Goal: Task Accomplishment & Management: Manage account settings

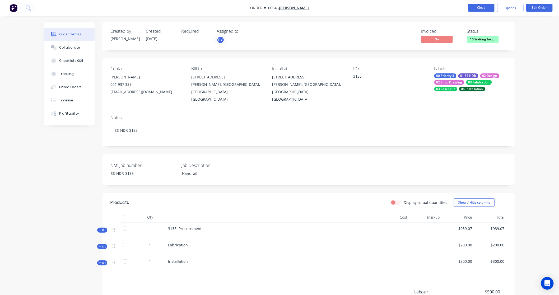
click at [478, 8] on button "Close" at bounding box center [481, 8] width 26 height 8
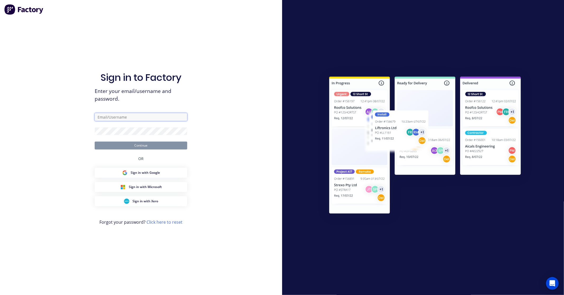
click at [125, 118] on input "text" at bounding box center [141, 117] width 93 height 8
type input "[PERSON_NAME][EMAIL_ADDRESS][PERSON_NAME][DOMAIN_NAME]"
click at [145, 149] on button "Continue" at bounding box center [141, 146] width 93 height 8
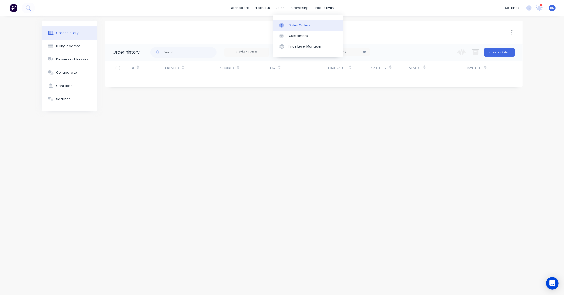
click at [289, 24] on div "Sales Orders" at bounding box center [300, 25] width 22 height 5
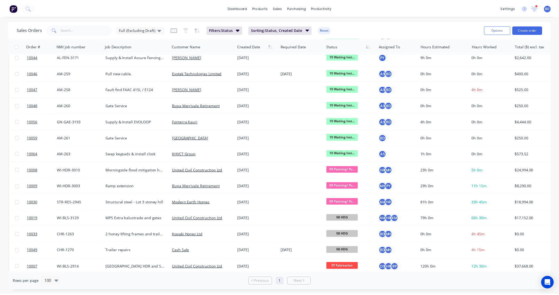
scroll to position [176, 0]
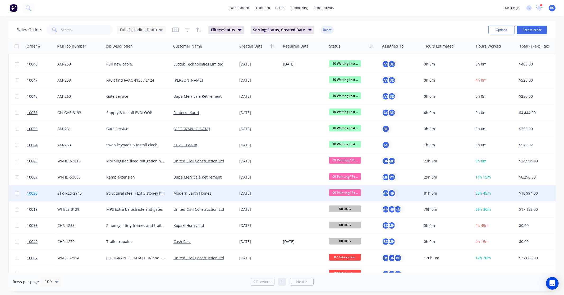
click at [33, 192] on span "10030" at bounding box center [32, 193] width 11 height 5
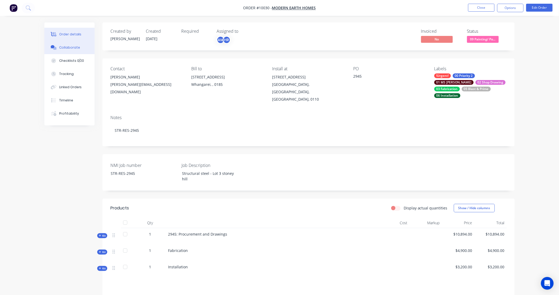
click at [81, 44] on button "Collaborate" at bounding box center [69, 47] width 50 height 13
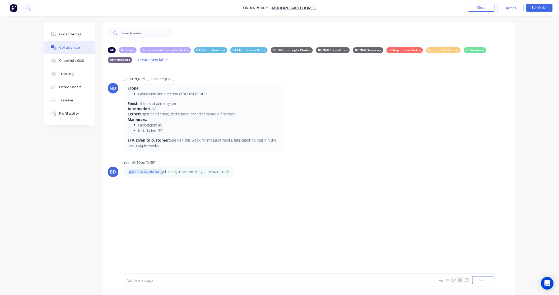
click at [461, 282] on icon "button" at bounding box center [460, 281] width 3 height 4
click at [155, 60] on button "Create new label" at bounding box center [152, 59] width 35 height 7
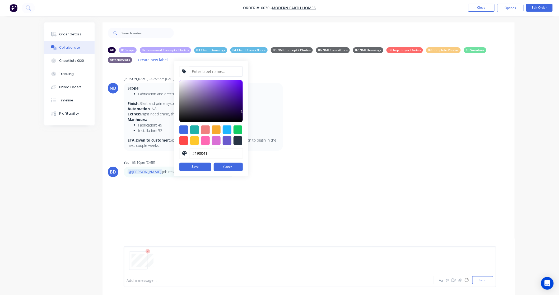
click at [212, 70] on input at bounding box center [216, 72] width 54 height 10
type input "09 Quality Control"
click at [215, 144] on div at bounding box center [216, 140] width 9 height 9
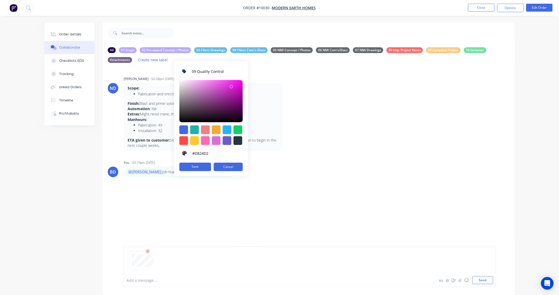
type input "#D823D2"
drag, startPoint x: 208, startPoint y: 86, endPoint x: 231, endPoint y: 86, distance: 23.0
click at [231, 86] on div at bounding box center [232, 86] width 3 height 3
click at [201, 167] on button "Save" at bounding box center [195, 167] width 32 height 8
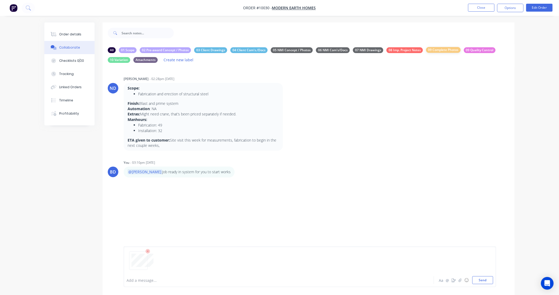
drag, startPoint x: 456, startPoint y: 51, endPoint x: 451, endPoint y: 52, distance: 4.6
click at [451, 52] on div "09 Complete Photos" at bounding box center [443, 50] width 35 height 6
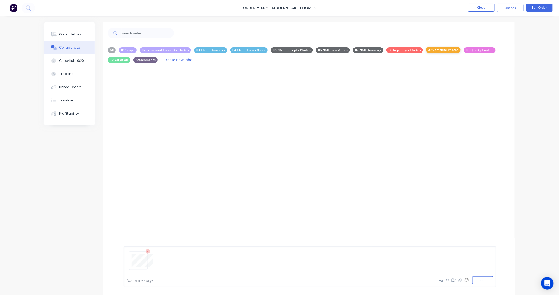
click at [451, 52] on div "09 Complete Photos" at bounding box center [443, 50] width 35 height 6
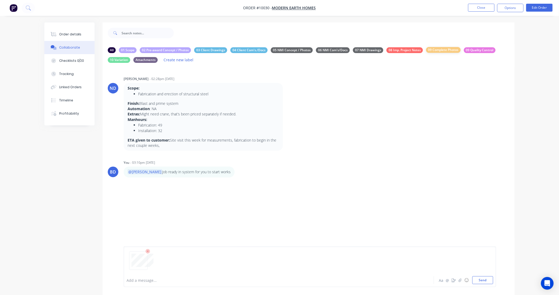
click at [451, 52] on div "09 Complete Photos" at bounding box center [443, 50] width 35 height 6
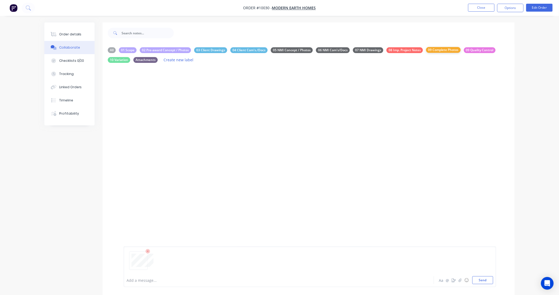
click at [451, 52] on div "09 Complete Photos" at bounding box center [443, 50] width 35 height 6
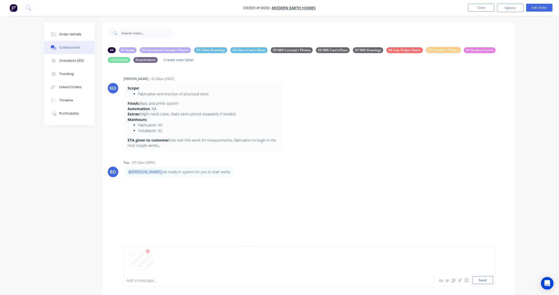
click at [451, 52] on div "09 Complete Photos" at bounding box center [443, 50] width 35 height 6
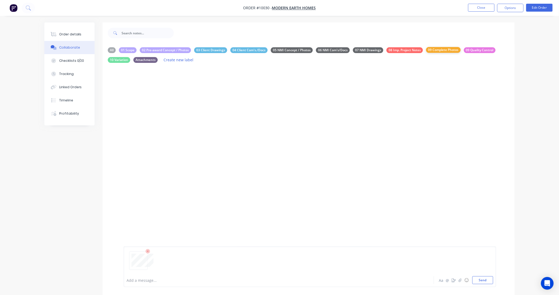
click at [449, 51] on div "09 Complete Photos" at bounding box center [443, 50] width 35 height 6
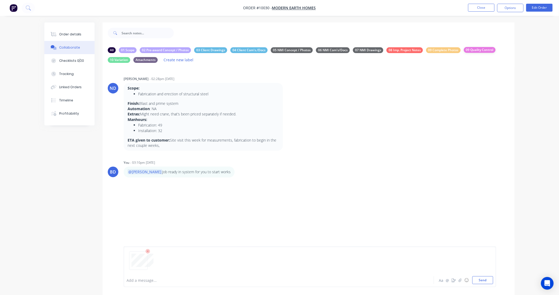
click at [472, 49] on div "09 Quality Control" at bounding box center [480, 50] width 32 height 6
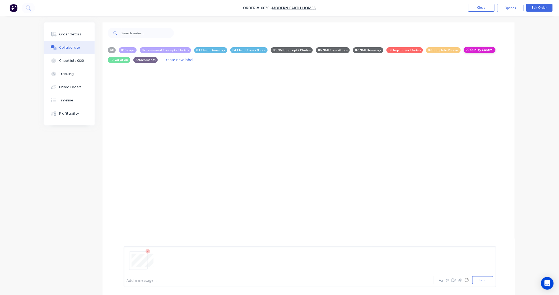
click at [472, 49] on div "09 Quality Control" at bounding box center [480, 50] width 32 height 6
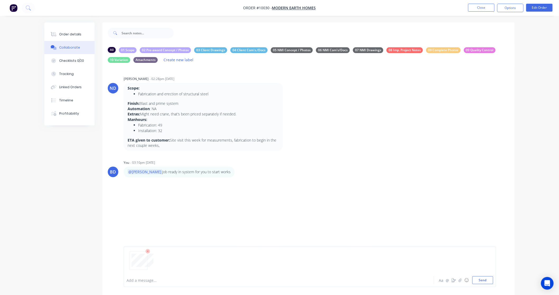
click at [112, 51] on div "All" at bounding box center [112, 50] width 8 height 6
click at [483, 282] on button "Send" at bounding box center [483, 280] width 21 height 8
click at [168, 217] on button "button" at bounding box center [167, 218] width 2 height 8
click at [207, 224] on button "Labels" at bounding box center [201, 220] width 59 height 12
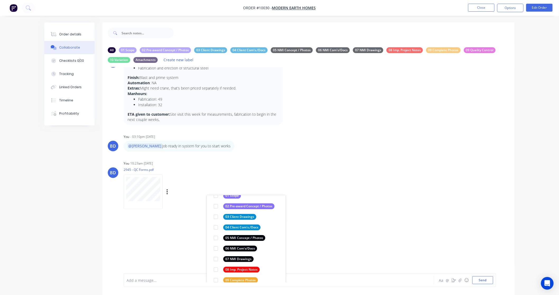
scroll to position [54, 0]
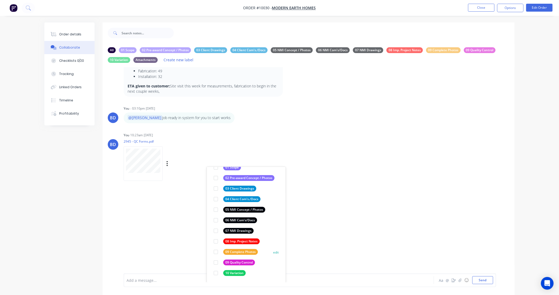
click at [0, 0] on button "edit" at bounding box center [0, 0] width 0 height 0
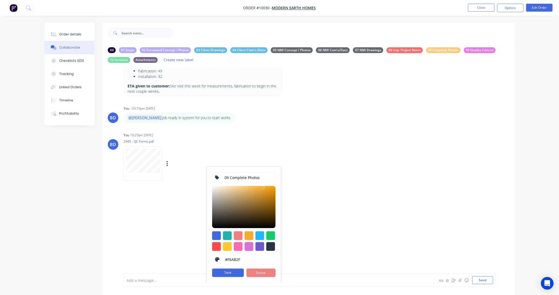
scroll to position [4, 0]
click at [228, 173] on input "09 Complete Photos" at bounding box center [249, 178] width 54 height 10
type input "10 Complete Photos"
click at [228, 269] on button "Save" at bounding box center [228, 273] width 32 height 8
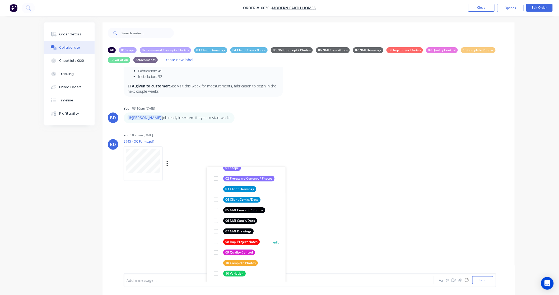
scroll to position [41, 0]
click at [0, 0] on button "edit" at bounding box center [0, 0] width 0 height 0
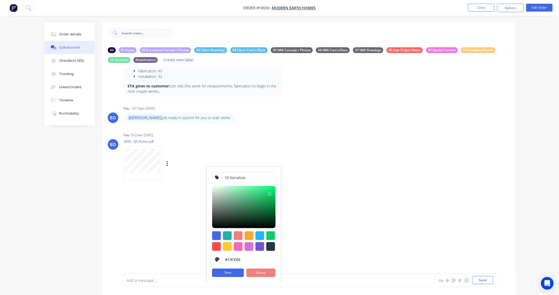
click at [228, 173] on input "10 Variation" at bounding box center [249, 178] width 54 height 10
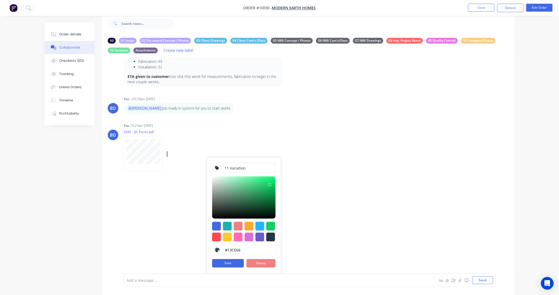
scroll to position [17, 0]
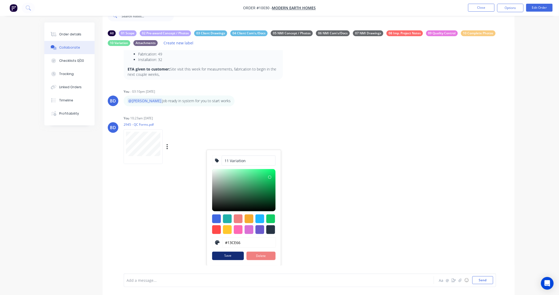
type input "11 Variation"
click at [232, 252] on button "Save" at bounding box center [228, 256] width 32 height 8
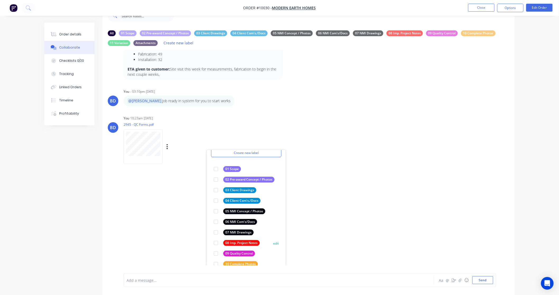
scroll to position [41, 0]
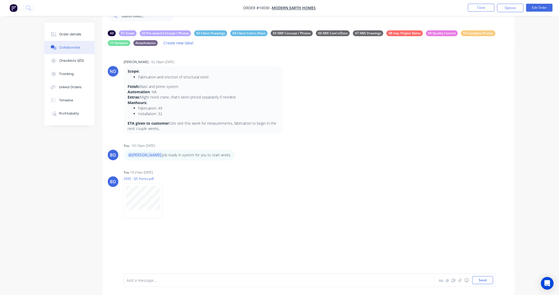
click at [376, 201] on div "ND [PERSON_NAME] - 02:28pm [DATE] Scope: Fabrication and erection of structural…" at bounding box center [309, 157] width 412 height 215
click at [0, 0] on button "button" at bounding box center [0, 0] width 0 height 0
click at [0, 0] on button "Labels" at bounding box center [0, 0] width 0 height 0
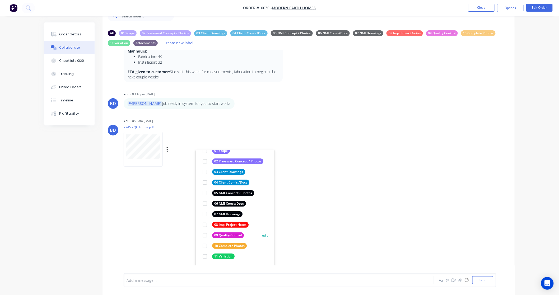
scroll to position [52, 0]
click at [219, 234] on div "09 Quality Control" at bounding box center [228, 235] width 32 height 6
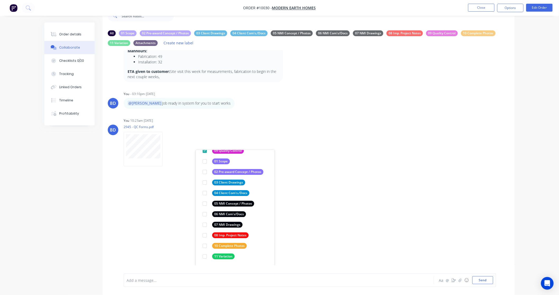
scroll to position [41, 0]
click at [359, 183] on div "ND [PERSON_NAME] - 02:28pm [DATE] Scope: Fabrication and erection of structural…" at bounding box center [309, 157] width 412 height 215
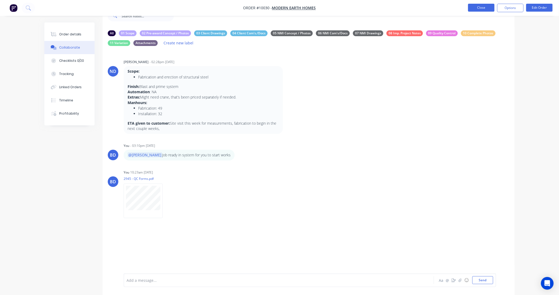
click at [482, 7] on button "Close" at bounding box center [481, 8] width 26 height 8
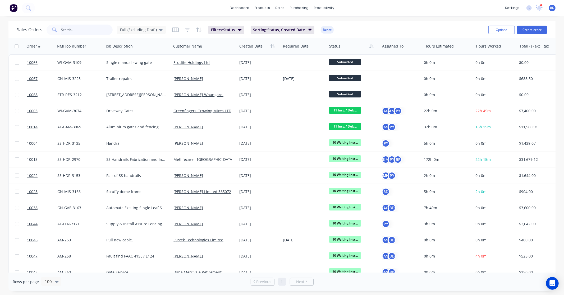
click at [71, 30] on input "text" at bounding box center [87, 30] width 52 height 11
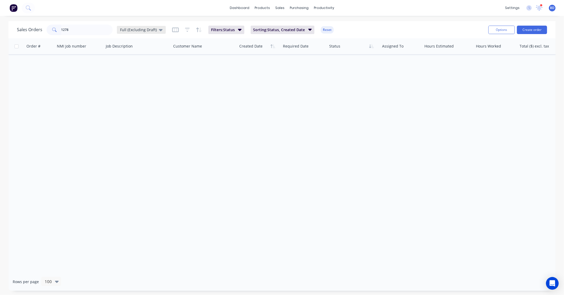
click at [154, 29] on span "Full (Excluding Draft)" at bounding box center [138, 30] width 37 height 6
click at [130, 119] on button "Full View" at bounding box center [148, 117] width 60 height 6
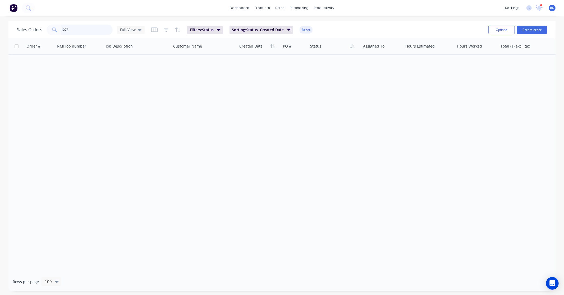
drag, startPoint x: 71, startPoint y: 28, endPoint x: -17, endPoint y: 22, distance: 87.9
click at [0, 22] on html "dashboard products sales purchasing productivity dashboard products Product Cat…" at bounding box center [282, 147] width 564 height 295
type input "1278"
drag, startPoint x: 76, startPoint y: 32, endPoint x: 51, endPoint y: 26, distance: 25.4
click at [51, 26] on div "1278" at bounding box center [80, 30] width 66 height 11
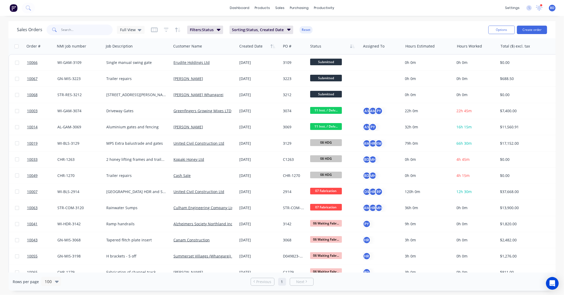
click at [75, 34] on input "text" at bounding box center [87, 30] width 52 height 11
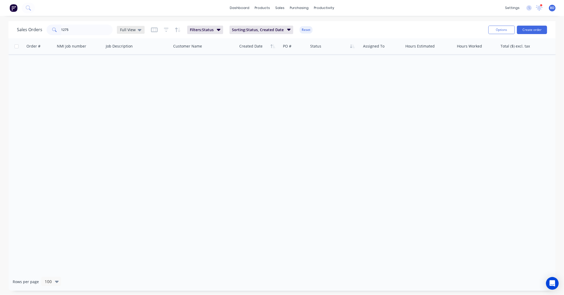
click at [128, 30] on span "Full View" at bounding box center [128, 30] width 16 height 6
click at [129, 74] on button "None" at bounding box center [148, 75] width 60 height 6
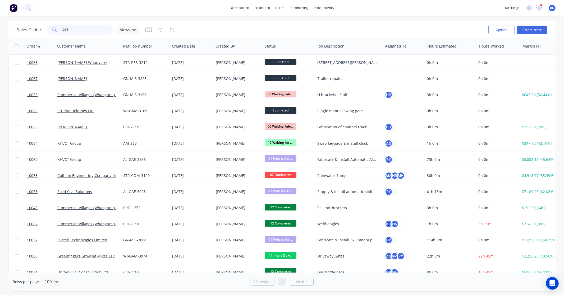
click at [83, 30] on input "1275" at bounding box center [87, 30] width 52 height 11
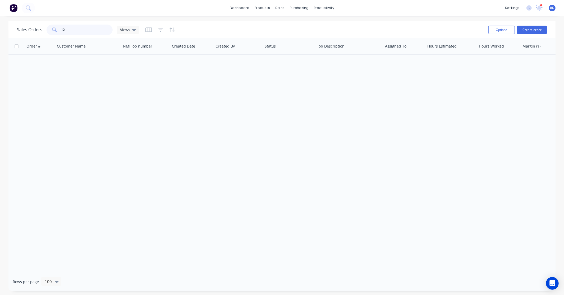
type input "1"
type input "1275"
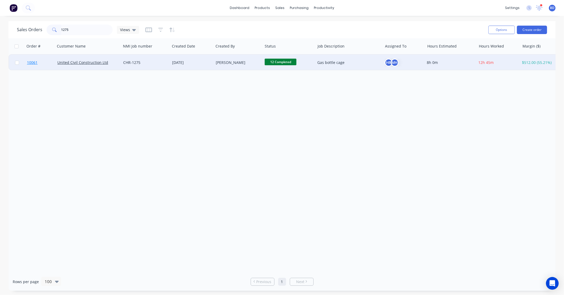
click at [34, 63] on span "10061" at bounding box center [32, 62] width 11 height 5
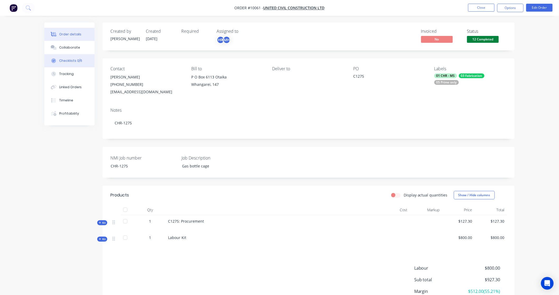
click at [70, 60] on div "Checklists 0/6" at bounding box center [70, 60] width 23 height 5
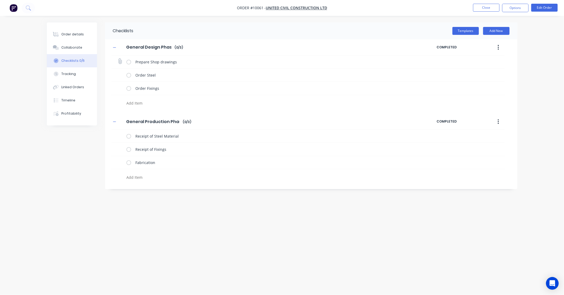
click at [129, 61] on label at bounding box center [128, 62] width 5 height 6
click at [0, 0] on input "checkbox" at bounding box center [0, 0] width 0 height 0
click at [128, 76] on label at bounding box center [128, 75] width 5 height 6
click at [0, 0] on input "checkbox" at bounding box center [0, 0] width 0 height 0
click at [128, 89] on label at bounding box center [128, 89] width 5 height 6
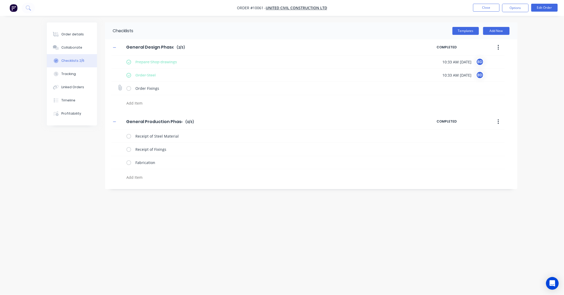
click at [0, 0] on input "checkbox" at bounding box center [0, 0] width 0 height 0
click at [129, 136] on label at bounding box center [128, 136] width 5 height 6
click at [0, 0] on input "checkbox" at bounding box center [0, 0] width 0 height 0
click at [130, 151] on label at bounding box center [128, 150] width 5 height 6
click at [0, 0] on input "checkbox" at bounding box center [0, 0] width 0 height 0
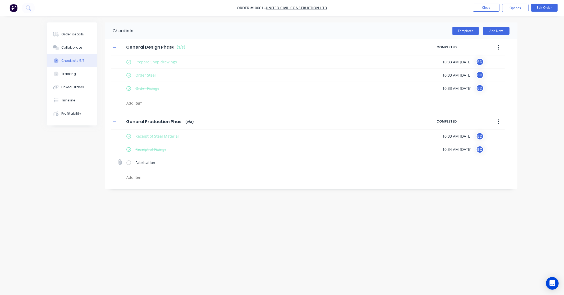
click at [128, 163] on label at bounding box center [128, 163] width 5 height 6
click at [0, 0] on input "checkbox" at bounding box center [0, 0] width 0 height 0
type textarea "x"
click at [71, 86] on div "Linked Orders" at bounding box center [72, 87] width 23 height 5
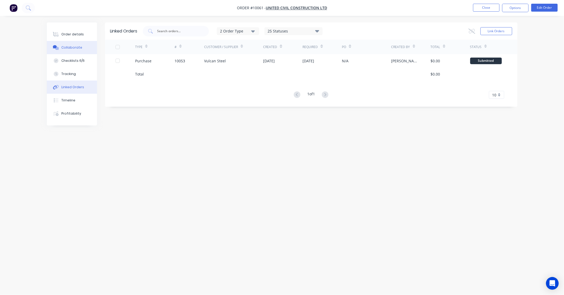
click at [71, 46] on div "Collaborate" at bounding box center [71, 47] width 21 height 5
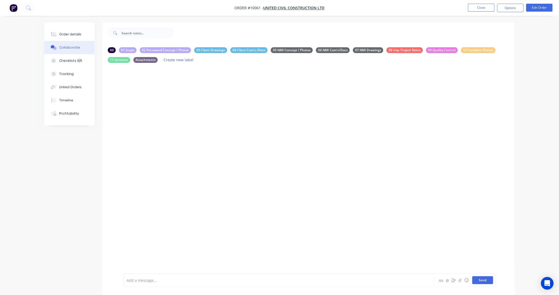
click at [482, 281] on button "Send" at bounding box center [483, 280] width 21 height 8
click at [462, 282] on icon "button" at bounding box center [460, 281] width 3 height 4
click at [487, 282] on button "Send" at bounding box center [483, 280] width 21 height 8
click at [166, 107] on icon "button" at bounding box center [166, 108] width 2 height 6
click at [185, 112] on button "Labels" at bounding box center [200, 110] width 59 height 12
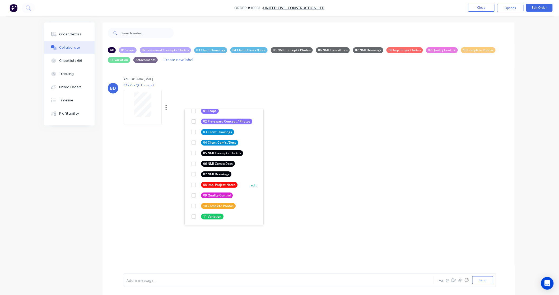
scroll to position [41, 0]
click at [223, 195] on div "09 Quality Control" at bounding box center [217, 195] width 32 height 6
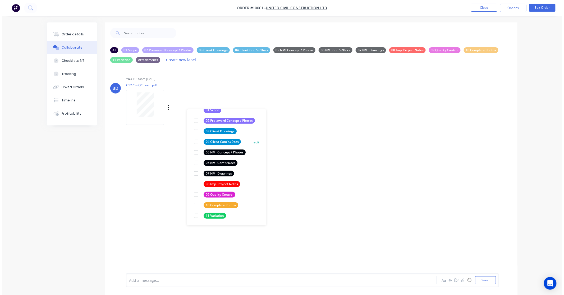
scroll to position [0, 0]
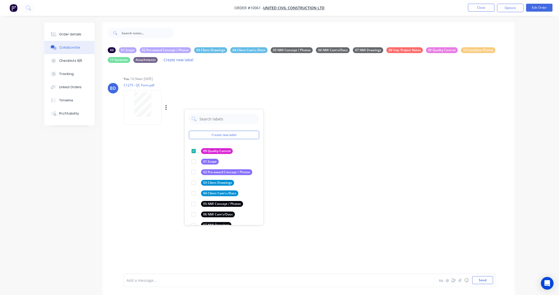
click at [364, 169] on div "BD You 10:34am [DATE] C1275 - QC Form.pdf Labels Download Delete Create new lab…" at bounding box center [309, 174] width 412 height 215
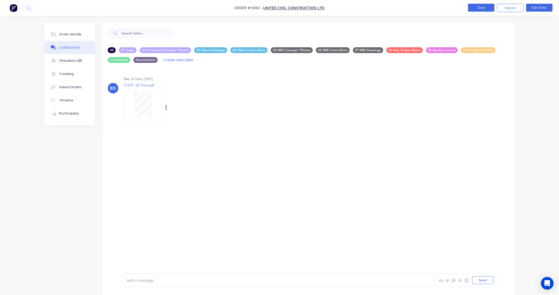
click at [479, 6] on button "Close" at bounding box center [481, 8] width 26 height 8
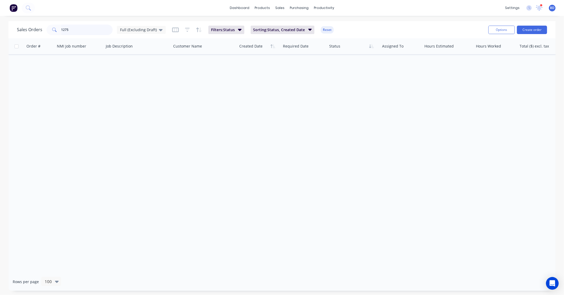
drag, startPoint x: 61, startPoint y: 28, endPoint x: 34, endPoint y: 27, distance: 27.0
click at [36, 27] on div "Sales Orders 1275 Full (Excluding Draft)" at bounding box center [91, 30] width 149 height 11
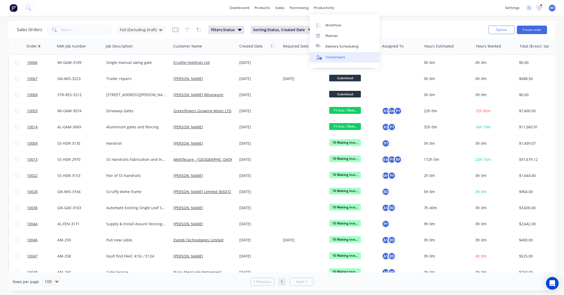
click at [331, 57] on div "Timesheets" at bounding box center [335, 57] width 20 height 5
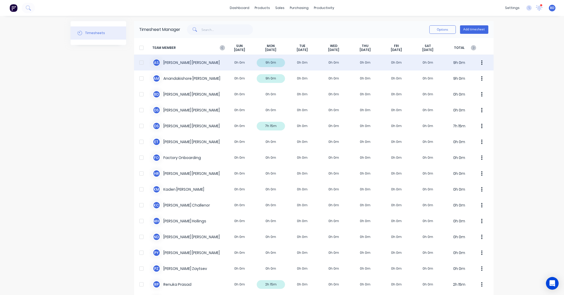
click at [173, 64] on div "A S [PERSON_NAME] 0h 0m 9h 0m 0h 0m 0h 0m 0h 0m 0h 0m 0h 0m 9h 0m" at bounding box center [313, 63] width 359 height 16
click at [178, 65] on div "A S [PERSON_NAME] 0h 0m 9h 0m 0h 0m 0h 0m 0h 0m 0h 0m 0h 0m 9h 0m" at bounding box center [313, 63] width 359 height 16
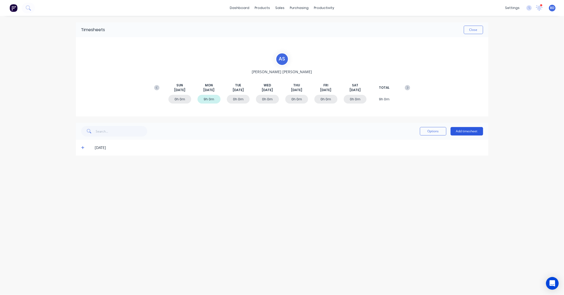
click at [473, 132] on button "Add timesheet" at bounding box center [466, 131] width 33 height 8
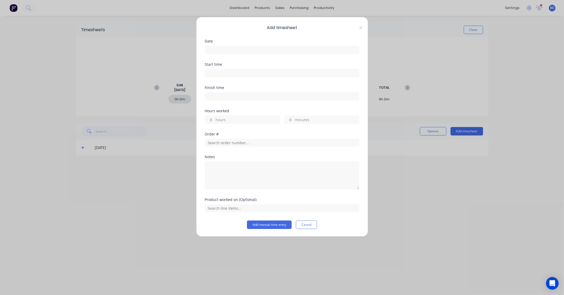
click at [237, 48] on input at bounding box center [282, 50] width 154 height 8
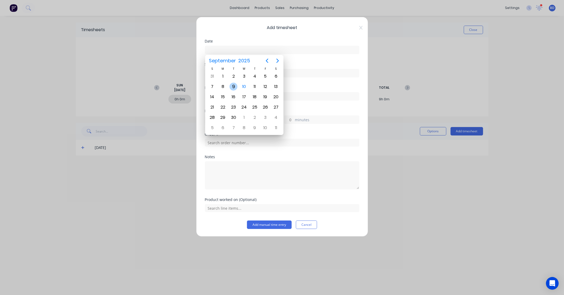
click at [235, 88] on div "9" at bounding box center [233, 87] width 8 height 8
type input "[DATE]"
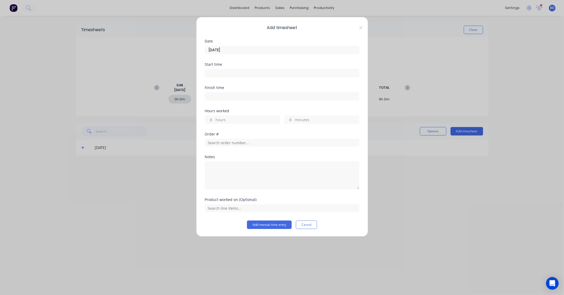
click at [235, 73] on input at bounding box center [282, 73] width 154 height 8
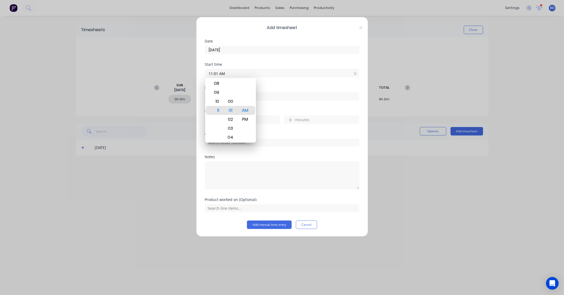
click at [226, 73] on input "11:01 AM" at bounding box center [282, 73] width 154 height 8
drag, startPoint x: 236, startPoint y: 73, endPoint x: 193, endPoint y: 72, distance: 43.4
click at [193, 72] on div "Add timesheet Date [DATE] Start time 11:01 AM Finish time Hours worked hours mi…" at bounding box center [282, 147] width 564 height 295
paste input "7:00"
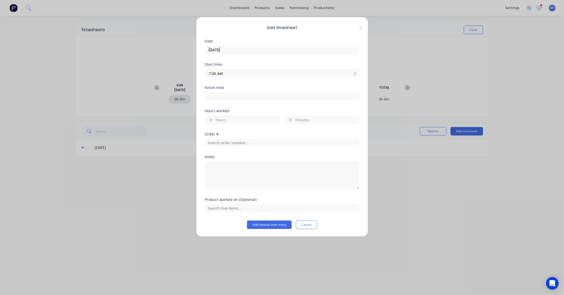
type input "07:00 AM"
click at [244, 103] on div "Finish time" at bounding box center [282, 97] width 154 height 23
click at [244, 98] on input at bounding box center [282, 97] width 154 height 8
type input "11:01 AM"
type input "4"
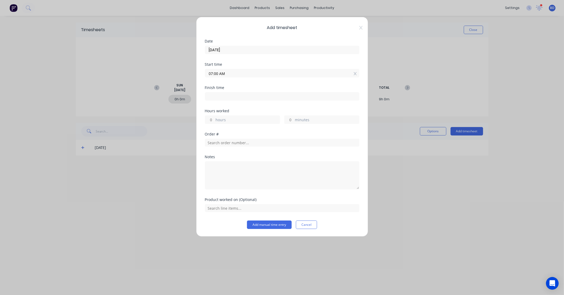
type input "1"
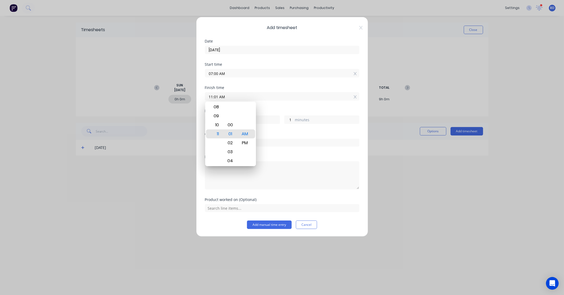
drag, startPoint x: 246, startPoint y: 97, endPoint x: 179, endPoint y: 95, distance: 67.7
click at [179, 95] on div "Add timesheet Date [DATE] Start time 07:00 AM Finish time 11:01 AM Hours worked…" at bounding box center [282, 147] width 564 height 295
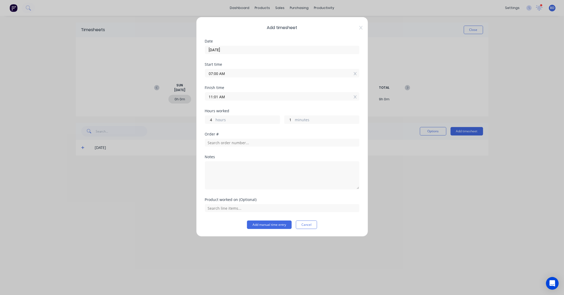
paste input "8:00 P"
type input "08:00 PM"
type input "13"
type input "0"
click at [238, 111] on div "Hours worked" at bounding box center [282, 111] width 154 height 4
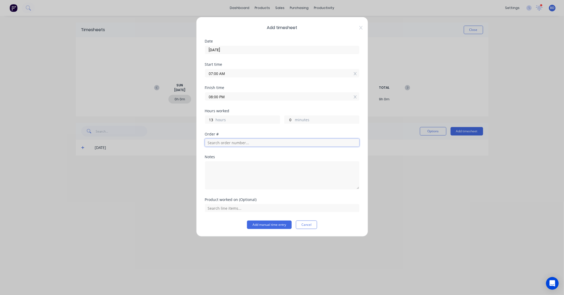
click at [226, 144] on input "text" at bounding box center [282, 143] width 154 height 8
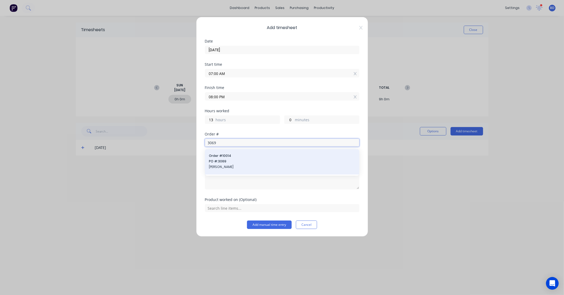
type input "3069"
click at [229, 157] on span "Order # 10014" at bounding box center [282, 156] width 146 height 5
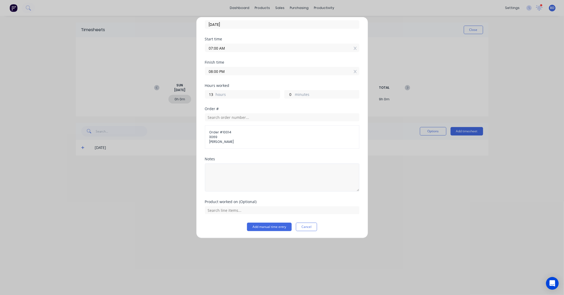
scroll to position [26, 0]
click at [244, 209] on input "text" at bounding box center [282, 210] width 154 height 8
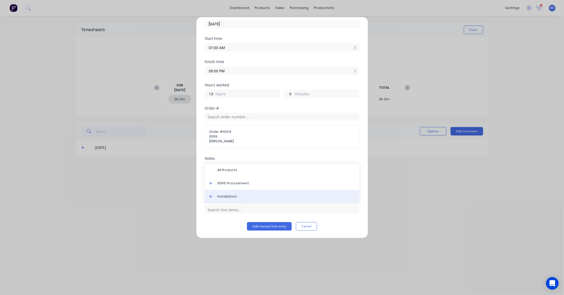
click at [246, 196] on span "Installation" at bounding box center [286, 196] width 137 height 5
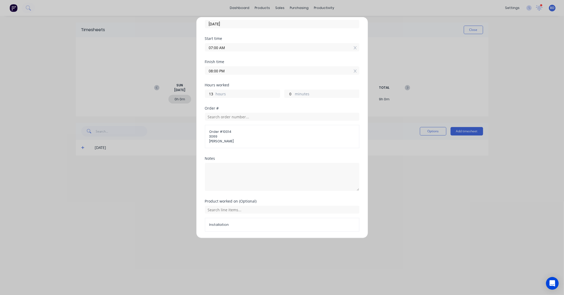
scroll to position [44, 0]
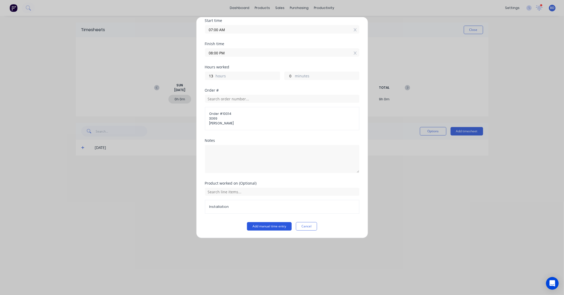
click at [273, 225] on button "Add manual time entry" at bounding box center [269, 226] width 45 height 8
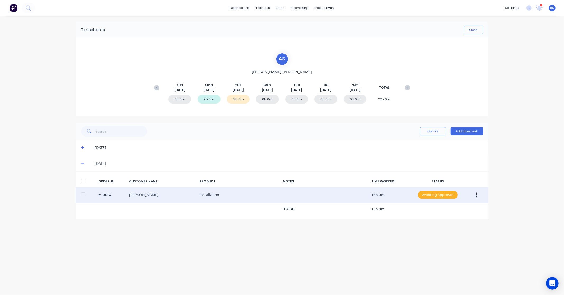
click at [437, 194] on div "Awaiting Approval" at bounding box center [438, 194] width 40 height 7
click at [419, 223] on div "Approved" at bounding box center [425, 221] width 43 height 7
click at [471, 29] on button "Close" at bounding box center [473, 30] width 19 height 8
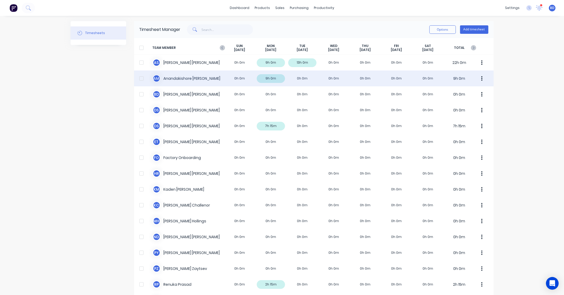
click at [166, 79] on div "A M [PERSON_NAME] [PERSON_NAME] 0h 0m 9h 0m 0h 0m 0h 0m 0h 0m 0h 0m 0h 0m 9h 0m" at bounding box center [313, 79] width 359 height 16
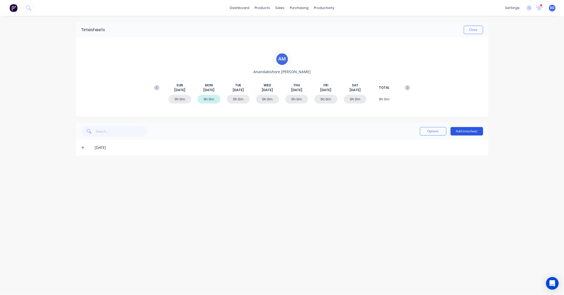
click at [475, 132] on button "Add timesheet" at bounding box center [466, 131] width 33 height 8
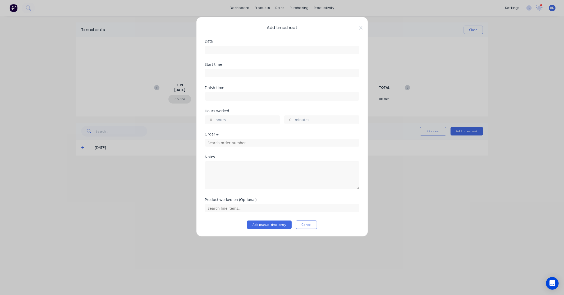
click at [257, 45] on div at bounding box center [282, 49] width 154 height 10
click at [255, 49] on input at bounding box center [282, 50] width 154 height 8
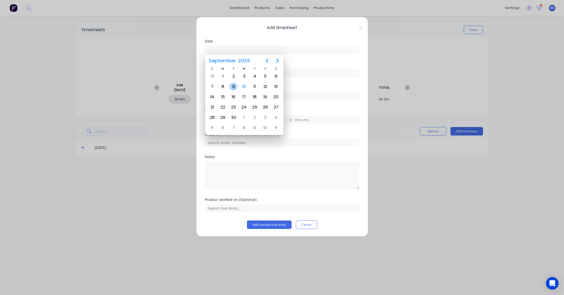
click at [233, 84] on div "9" at bounding box center [233, 87] width 8 height 8
type input "[DATE]"
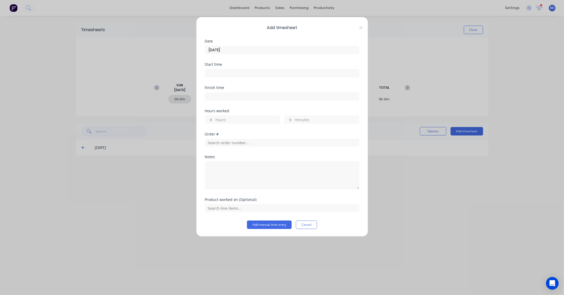
click at [246, 73] on input at bounding box center [282, 73] width 154 height 8
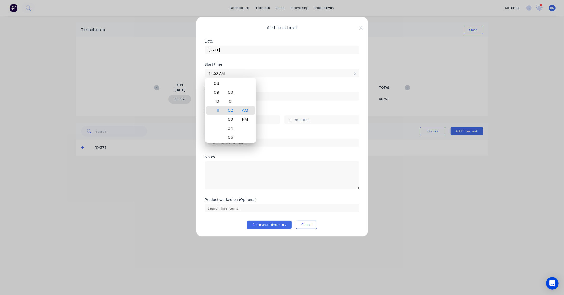
drag, startPoint x: 250, startPoint y: 73, endPoint x: 169, endPoint y: 72, distance: 81.4
click at [169, 72] on div "Add timesheet Date [DATE] Start time 11:02 AM Finish time Hours worked hours mi…" at bounding box center [282, 147] width 564 height 295
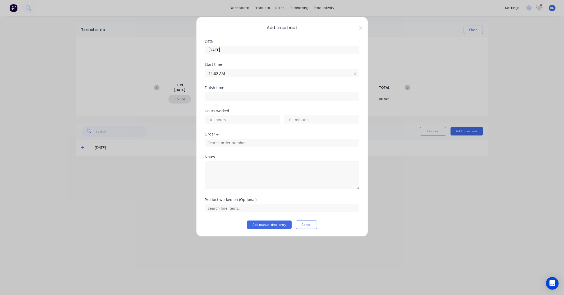
paste input "8:00"
type input "08:00 AM"
click at [255, 96] on input at bounding box center [282, 97] width 154 height 8
type input "11:02 AM"
type input "3"
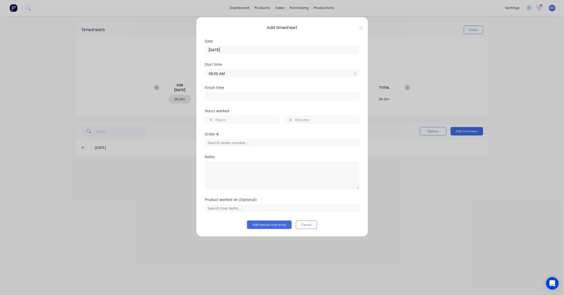
type input "2"
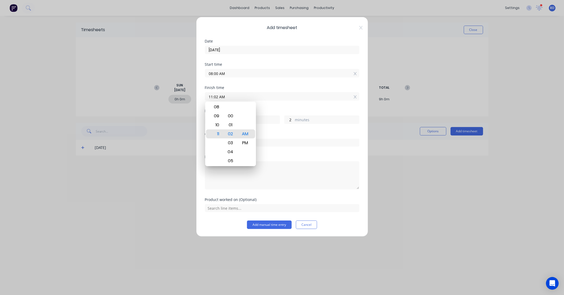
drag, startPoint x: 261, startPoint y: 98, endPoint x: 174, endPoint y: 99, distance: 87.2
click at [174, 99] on div "Add timesheet Date [DATE] Start time 08:00 AM Finish time 11:02 AM Hours worked…" at bounding box center [282, 147] width 564 height 295
paste input "30"
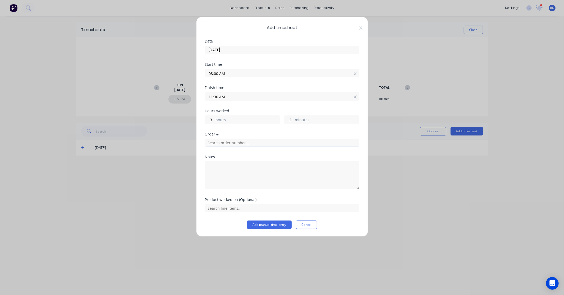
type input "11:30 AM"
type input "30"
click at [247, 144] on input "text" at bounding box center [282, 143] width 154 height 8
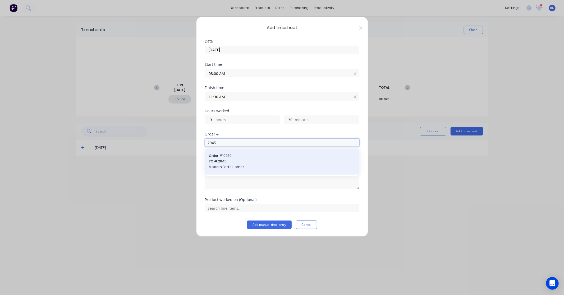
type input "2945"
click at [246, 159] on span "PO #: 2945" at bounding box center [282, 161] width 146 height 5
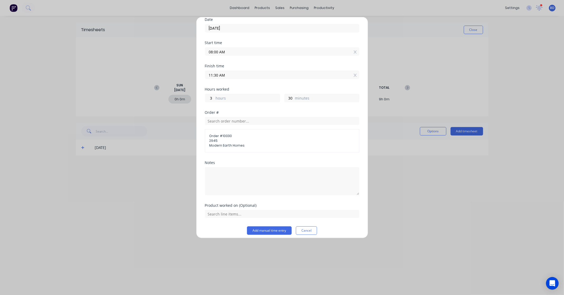
scroll to position [26, 0]
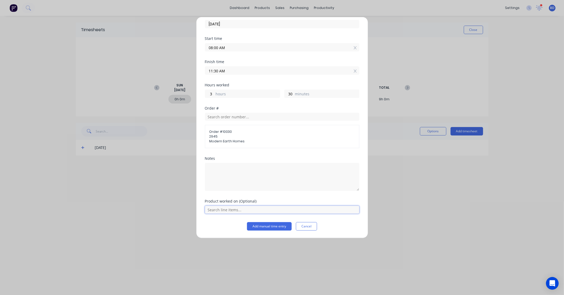
click at [235, 209] on input "text" at bounding box center [282, 210] width 154 height 8
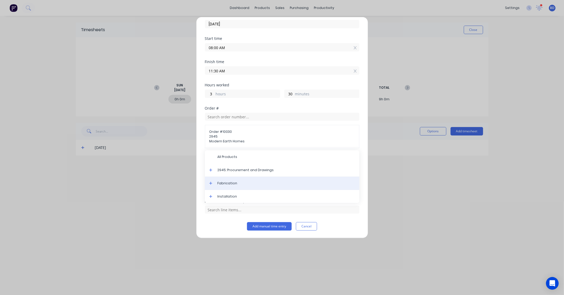
click at [242, 183] on span "Fabrication" at bounding box center [286, 183] width 137 height 5
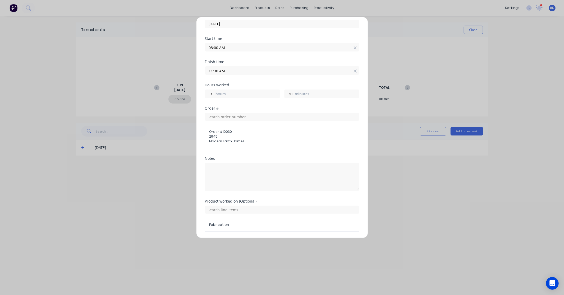
scroll to position [44, 0]
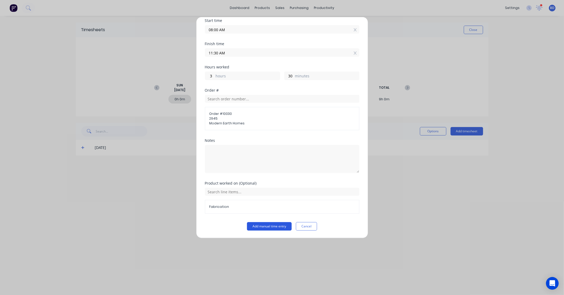
click at [262, 227] on button "Add manual time entry" at bounding box center [269, 226] width 45 height 8
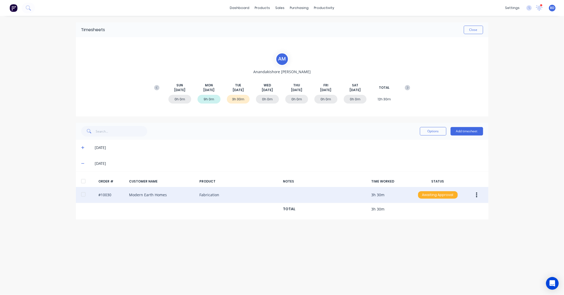
click at [439, 192] on div "Awaiting Approval" at bounding box center [438, 194] width 40 height 7
click at [439, 220] on div "Approved" at bounding box center [425, 221] width 43 height 7
click at [467, 132] on button "Add timesheet" at bounding box center [466, 131] width 33 height 8
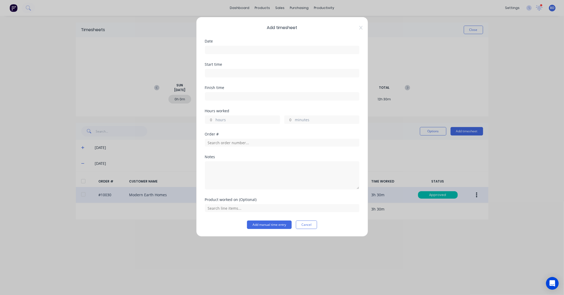
click at [218, 49] on input at bounding box center [282, 50] width 154 height 8
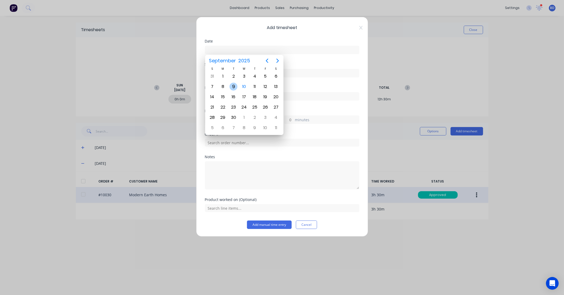
click at [234, 85] on div "9" at bounding box center [233, 87] width 8 height 8
type input "[DATE]"
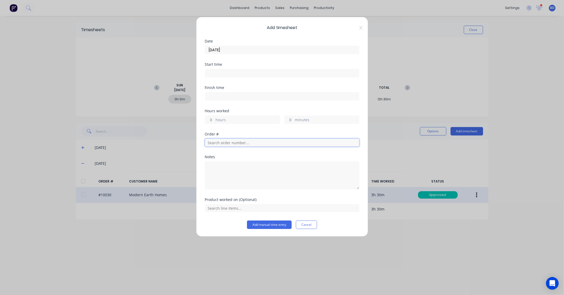
click at [248, 142] on input "text" at bounding box center [282, 143] width 154 height 8
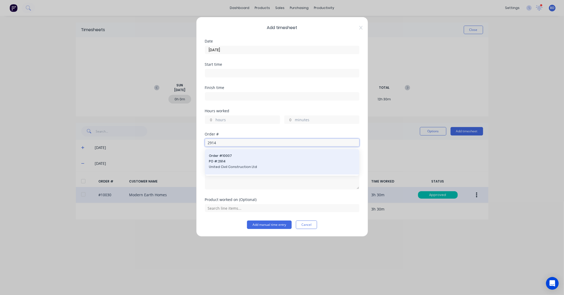
type input "2914"
click at [250, 162] on span "PO #: 2914" at bounding box center [282, 161] width 146 height 5
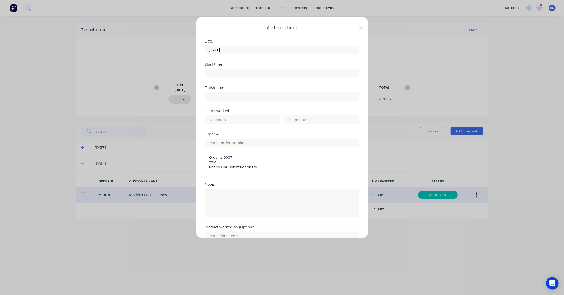
click at [214, 72] on input at bounding box center [282, 73] width 154 height 8
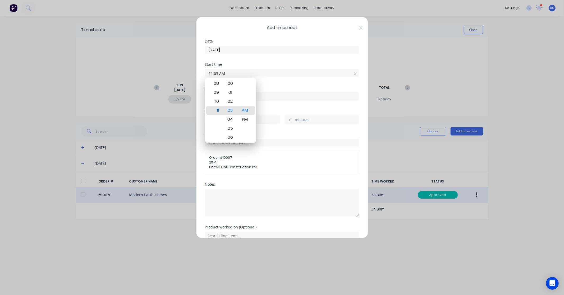
paste input "11:30 AM"
drag, startPoint x: 262, startPoint y: 75, endPoint x: 155, endPoint y: 75, distance: 106.3
click at [155, 75] on div "Add timesheet Date [DATE] Start time 11:03 AM 11:30 AM Finish time Hours worked…" at bounding box center [282, 147] width 564 height 295
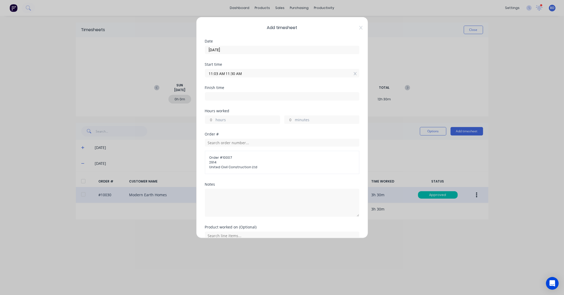
paste input
drag, startPoint x: 217, startPoint y: 74, endPoint x: 200, endPoint y: 74, distance: 16.4
click at [200, 74] on div "Add timesheet Date [DATE] Start time 11:30 AM Finish time Hours worked hours mi…" at bounding box center [282, 128] width 172 height 222
type input "11:30 AM"
click at [219, 95] on input at bounding box center [282, 97] width 154 height 8
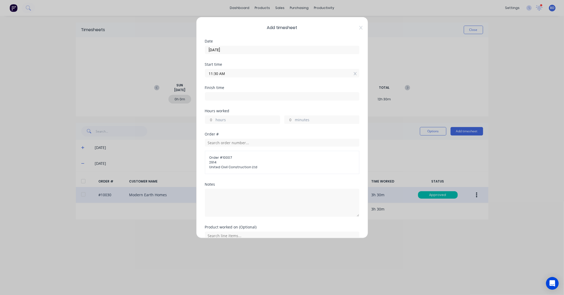
type input "11:03 AM"
type input "23"
type input "33"
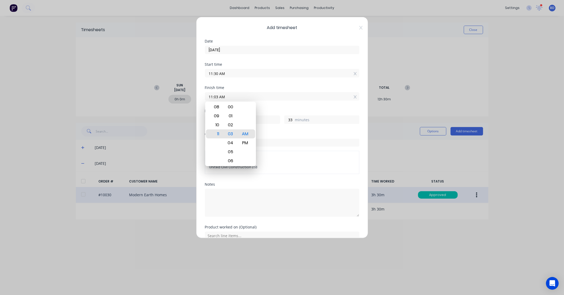
drag, startPoint x: 230, startPoint y: 96, endPoint x: 192, endPoint y: 94, distance: 38.1
click at [192, 94] on div "Add timesheet Date [DATE] Start time 11:30 AM Finish time 11:03 AM Hours worked…" at bounding box center [282, 147] width 564 height 295
paste input "4:30 P"
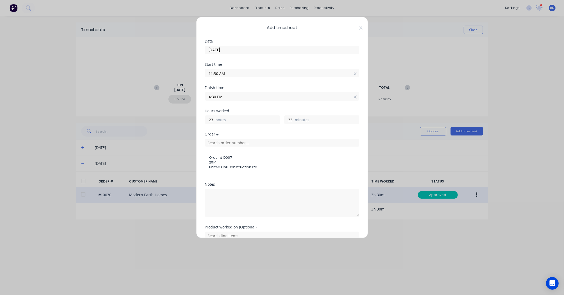
click at [214, 96] on input "4:30 PM" at bounding box center [282, 97] width 154 height 8
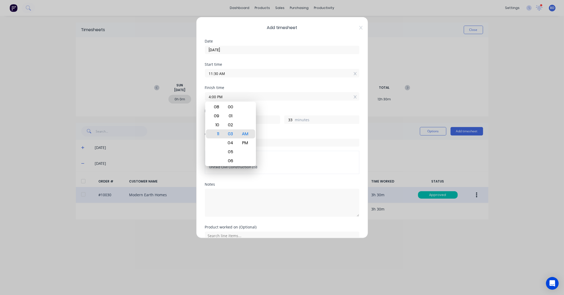
type input "04:00 PM"
type input "4"
type input "30"
click at [273, 103] on div "Finish time 04:00 PM" at bounding box center [282, 97] width 154 height 23
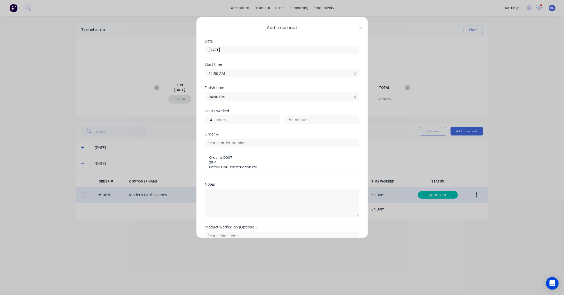
click at [251, 131] on div "Hours worked 4 hours 30 minutes" at bounding box center [282, 120] width 154 height 23
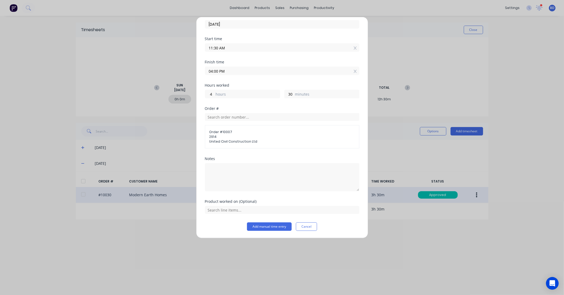
scroll to position [26, 0]
click at [233, 208] on input "text" at bounding box center [282, 210] width 154 height 8
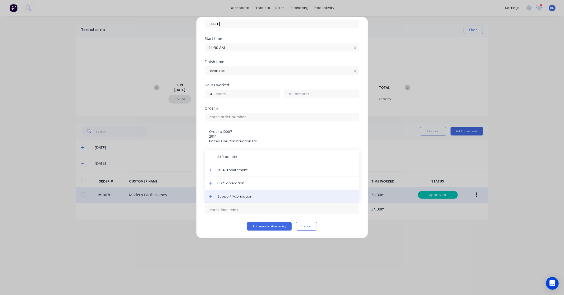
click at [232, 196] on span "Support Fabrication" at bounding box center [286, 196] width 137 height 5
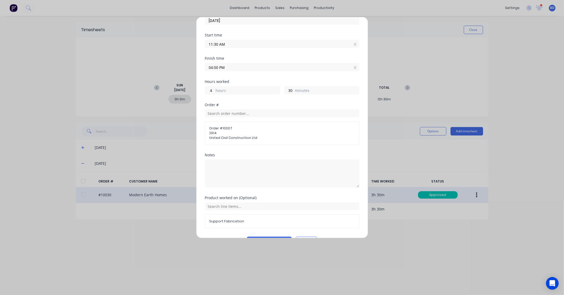
scroll to position [44, 0]
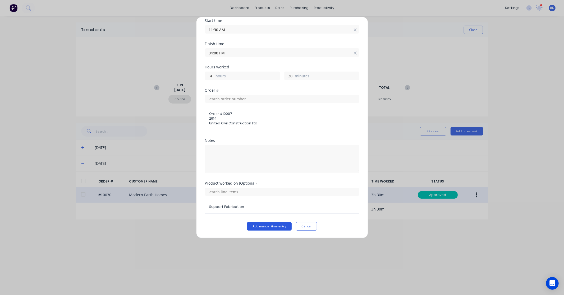
click at [258, 227] on button "Add manual time entry" at bounding box center [269, 226] width 45 height 8
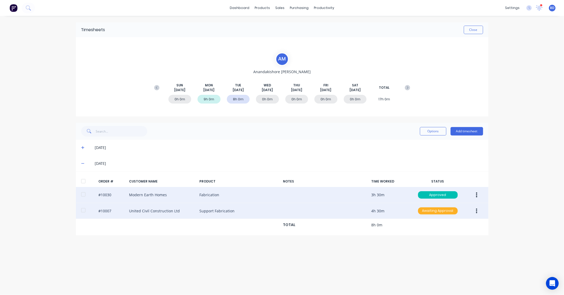
click at [443, 213] on div "Awaiting Approval" at bounding box center [438, 210] width 40 height 7
click at [427, 237] on div "Approved" at bounding box center [425, 237] width 43 height 7
click at [472, 32] on button "Close" at bounding box center [473, 30] width 19 height 8
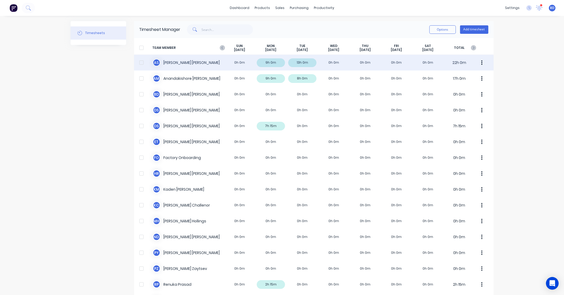
click at [168, 65] on div "A S [PERSON_NAME] 0h 0m 9h 0m 13h 0m 0h 0m 0h 0m 0h 0m 0h 0m 22h 0m" at bounding box center [313, 63] width 359 height 16
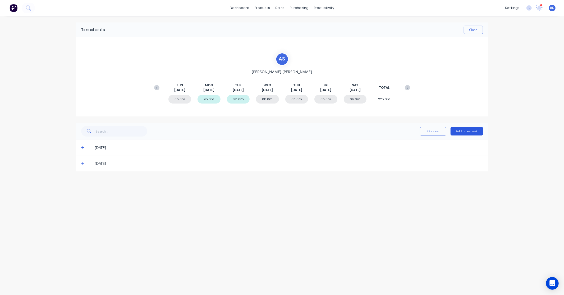
click at [467, 131] on button "Add timesheet" at bounding box center [466, 131] width 33 height 8
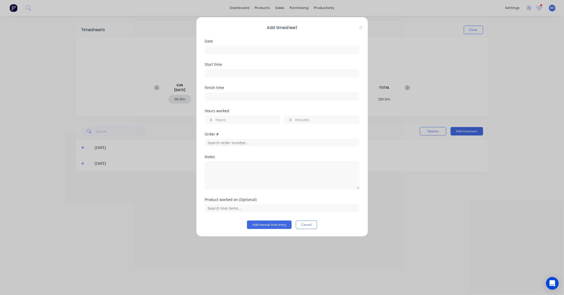
click at [287, 51] on input at bounding box center [282, 50] width 154 height 8
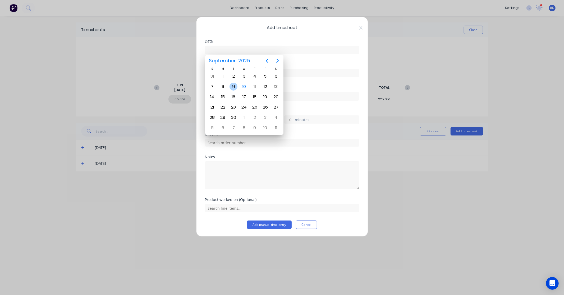
click at [231, 86] on div "9" at bounding box center [233, 87] width 8 height 8
type input "[DATE]"
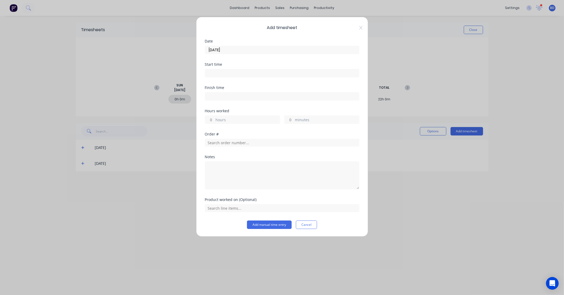
click at [255, 72] on input at bounding box center [282, 73] width 154 height 8
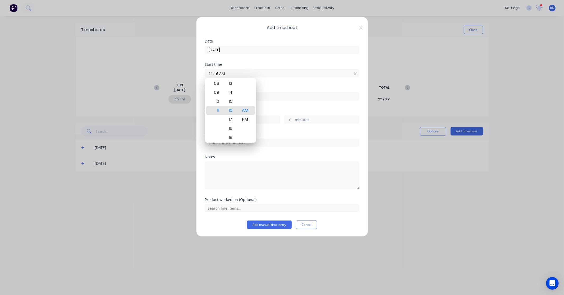
drag, startPoint x: 258, startPoint y: 73, endPoint x: 166, endPoint y: 74, distance: 92.3
click at [166, 74] on div "Add timesheet Date [DATE] Start time 11:16 AM Finish time Hours worked hours mi…" at bounding box center [282, 147] width 564 height 295
paste input "7:00"
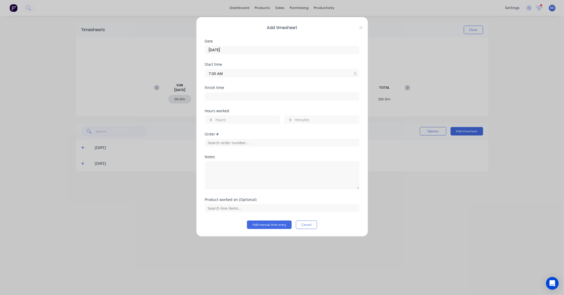
type input "07:00 AM"
click at [232, 101] on label at bounding box center [282, 96] width 154 height 8
click at [232, 100] on input at bounding box center [282, 97] width 154 height 8
type input "11:16 AM"
type input "4"
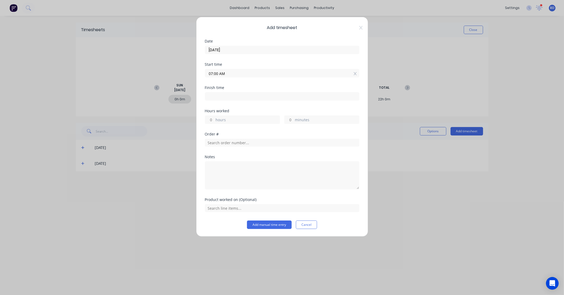
type input "16"
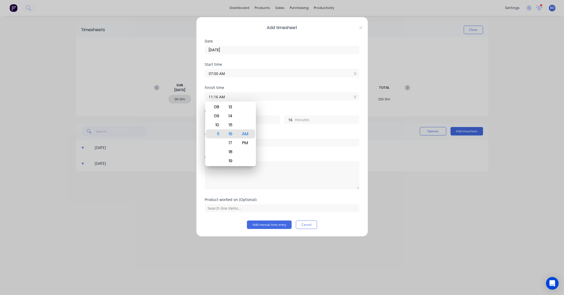
drag, startPoint x: 236, startPoint y: 97, endPoint x: 192, endPoint y: 95, distance: 43.4
click at [192, 95] on div "Add timesheet Date [DATE] Start time 07:00 AM Finish time 11:16 AM Hours worked…" at bounding box center [282, 147] width 564 height 295
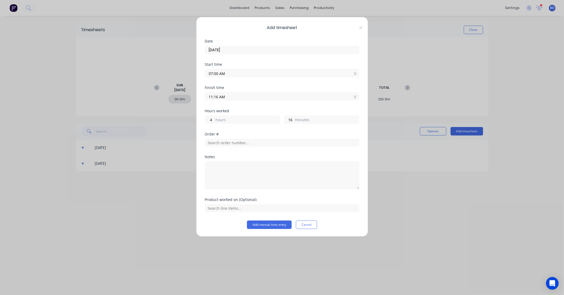
paste input "8:00 P"
type input "08:00 PM"
type input "13"
type input "0"
click at [245, 136] on div "Order #" at bounding box center [282, 139] width 154 height 14
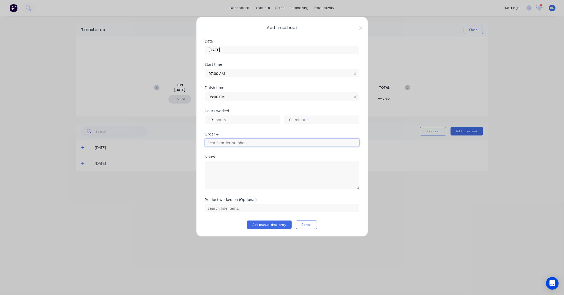
click at [242, 146] on input "text" at bounding box center [282, 143] width 154 height 8
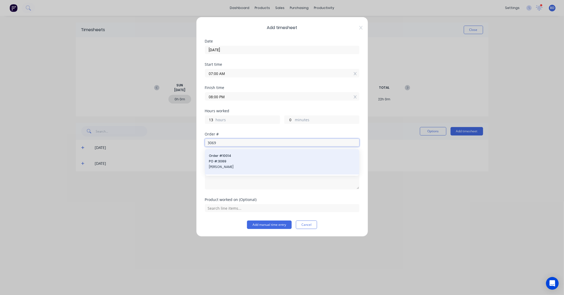
type input "3069"
click at [242, 161] on span "PO #: 3069" at bounding box center [282, 161] width 146 height 5
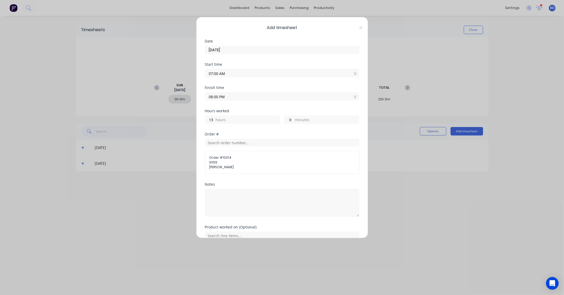
scroll to position [26, 0]
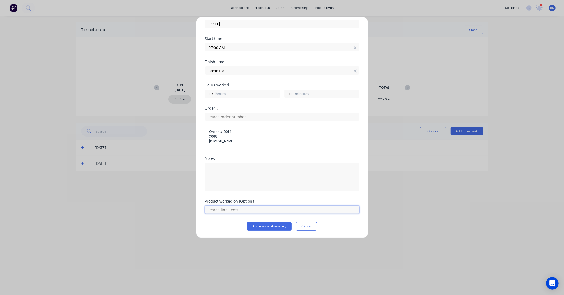
click at [240, 207] on input "text" at bounding box center [282, 210] width 154 height 8
click at [242, 197] on span "Installation" at bounding box center [286, 196] width 137 height 5
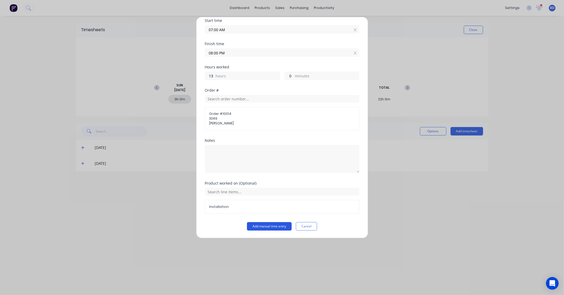
click at [271, 227] on button "Add manual time entry" at bounding box center [269, 226] width 45 height 8
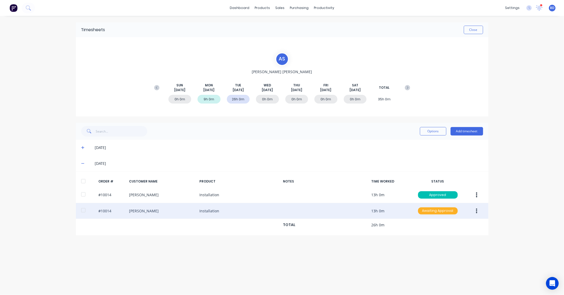
click at [450, 212] on div "Awaiting Approval" at bounding box center [438, 210] width 40 height 7
click at [430, 241] on div "Approved" at bounding box center [425, 237] width 43 height 7
click at [474, 26] on button "Close" at bounding box center [473, 30] width 19 height 8
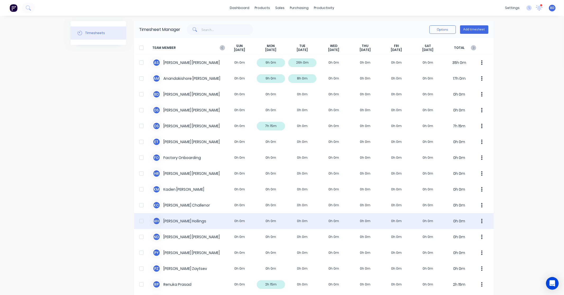
click at [183, 221] on div "M H [PERSON_NAME] 0h 0m 0h 0m 0h 0m 0h 0m 0h 0m 0h 0m 0h 0m 0h 0m" at bounding box center [313, 221] width 359 height 16
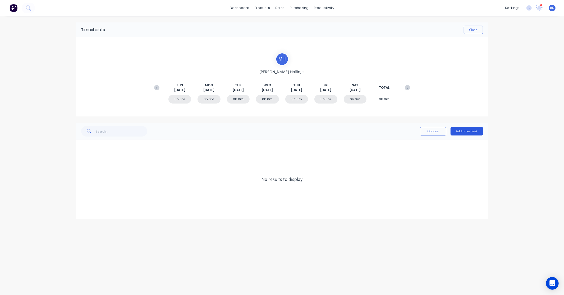
click at [474, 131] on button "Add timesheet" at bounding box center [466, 131] width 33 height 8
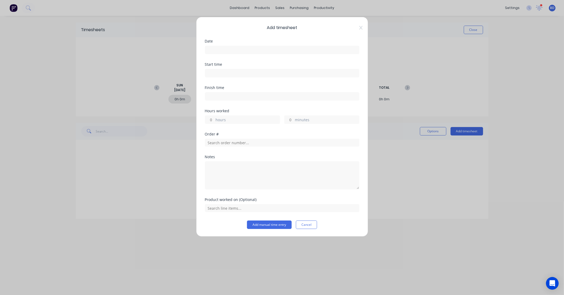
click at [236, 52] on input at bounding box center [282, 50] width 154 height 8
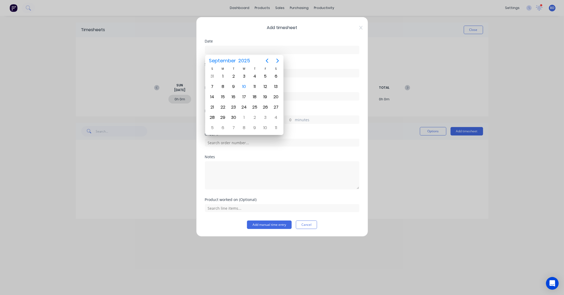
click at [432, 172] on div "Add timesheet Date Start time Finish time Hours worked hours minutes Order # No…" at bounding box center [282, 147] width 564 height 295
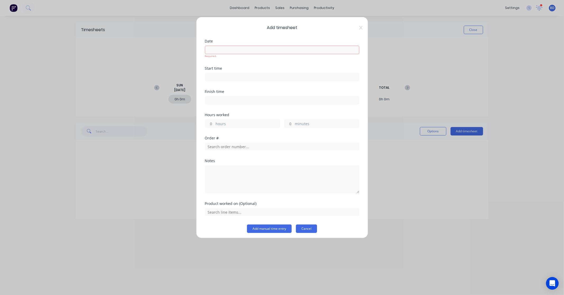
click at [310, 230] on button "Cancel" at bounding box center [306, 229] width 21 height 8
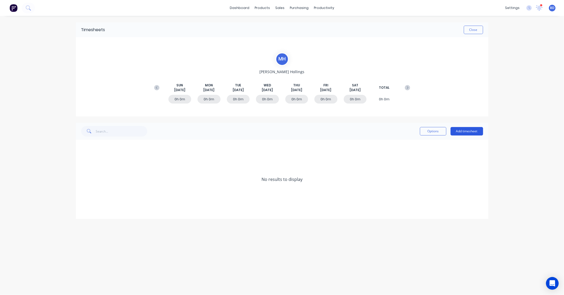
click at [465, 133] on button "Add timesheet" at bounding box center [466, 131] width 33 height 8
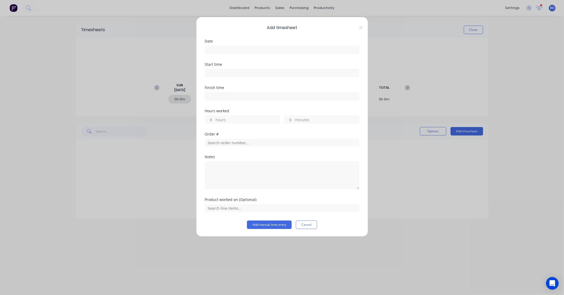
click at [227, 52] on input at bounding box center [282, 50] width 154 height 8
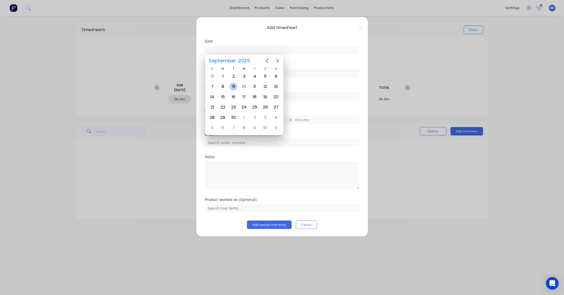
click at [234, 86] on div "9" at bounding box center [233, 87] width 8 height 8
type input "[DATE]"
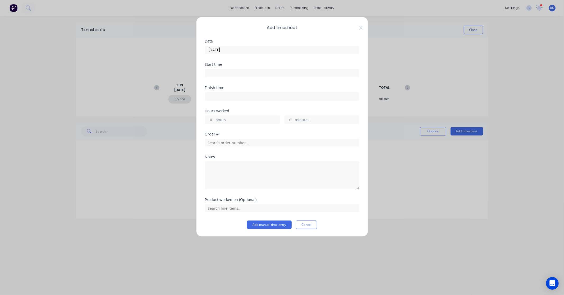
click at [233, 68] on div at bounding box center [282, 73] width 154 height 10
click at [231, 70] on input at bounding box center [282, 73] width 154 height 8
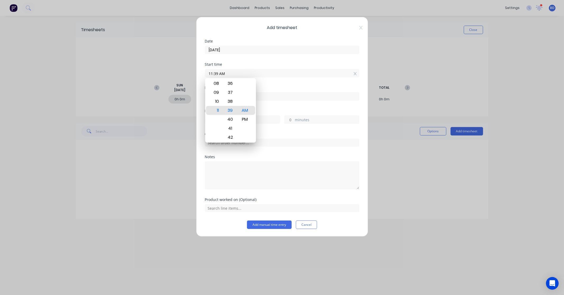
drag, startPoint x: 238, startPoint y: 72, endPoint x: 180, endPoint y: 72, distance: 58.2
click at [180, 72] on div "Add timesheet Date [DATE] Start time 11:39 AM Finish time Hours worked hours mi…" at bounding box center [282, 147] width 564 height 295
paste input "8:00"
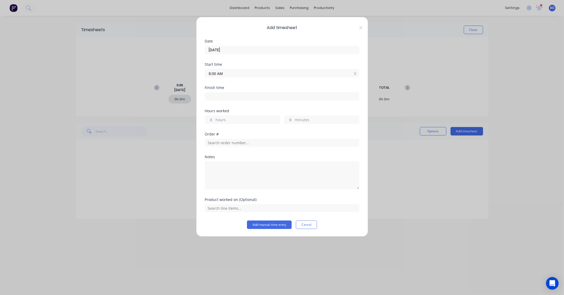
type input "08:00 AM"
click at [256, 96] on input at bounding box center [282, 97] width 154 height 8
type input "11:39 AM"
type input "3"
type input "39"
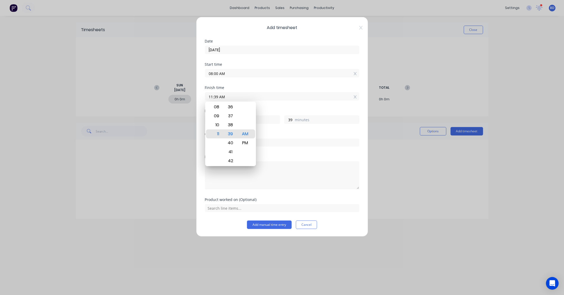
drag, startPoint x: 256, startPoint y: 96, endPoint x: 130, endPoint y: 92, distance: 126.4
click at [130, 92] on div "Add timesheet Date [DATE] Start time 08:00 AM Finish time 11:39 AM Hours worked…" at bounding box center [282, 147] width 564 height 295
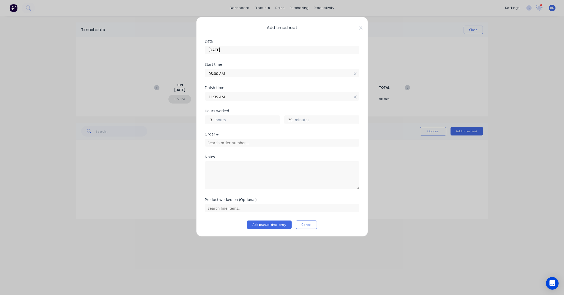
paste input ":30 P"
type input "01:30 PM"
type input "5"
type input "30"
click at [227, 144] on input "text" at bounding box center [282, 143] width 154 height 8
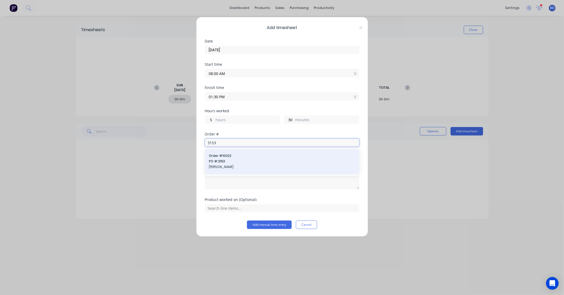
type input "3153"
click at [239, 169] on span "[PERSON_NAME]" at bounding box center [282, 167] width 146 height 5
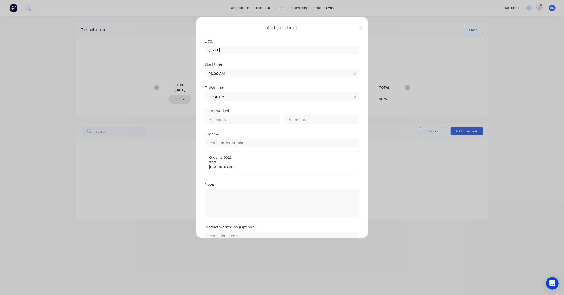
scroll to position [26, 0]
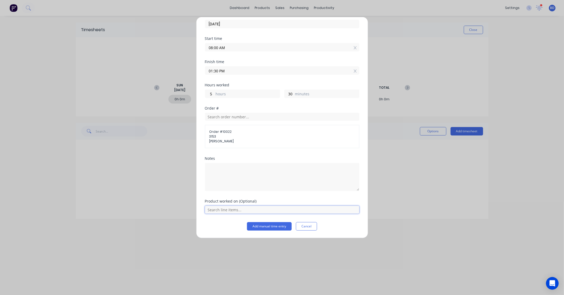
click at [236, 211] on input "text" at bounding box center [282, 210] width 154 height 8
click at [238, 194] on span "Fabrication" at bounding box center [286, 196] width 137 height 5
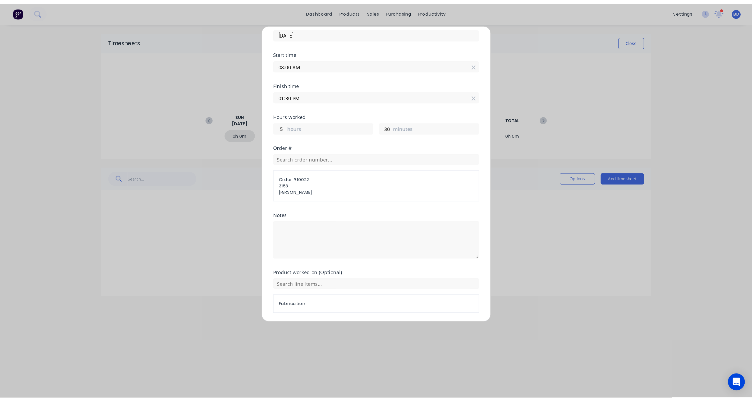
scroll to position [44, 0]
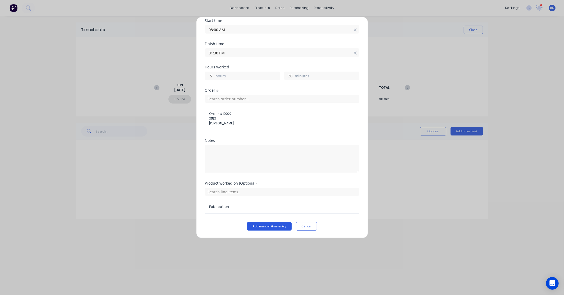
click at [274, 226] on button "Add manual time entry" at bounding box center [269, 226] width 45 height 8
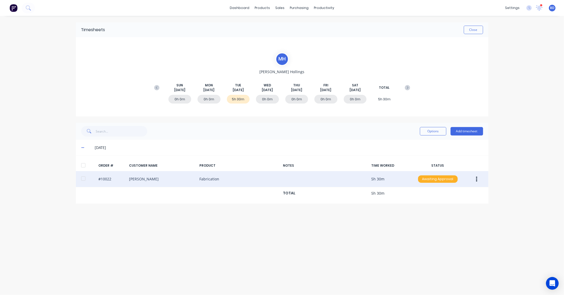
click at [443, 177] on div "Awaiting Approval" at bounding box center [438, 179] width 40 height 7
click at [431, 208] on div "Approved" at bounding box center [425, 205] width 43 height 7
click at [475, 32] on button "Close" at bounding box center [473, 30] width 19 height 8
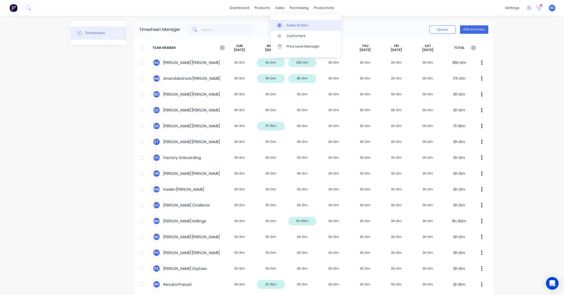
click at [292, 23] on div "Sales Orders" at bounding box center [298, 25] width 22 height 5
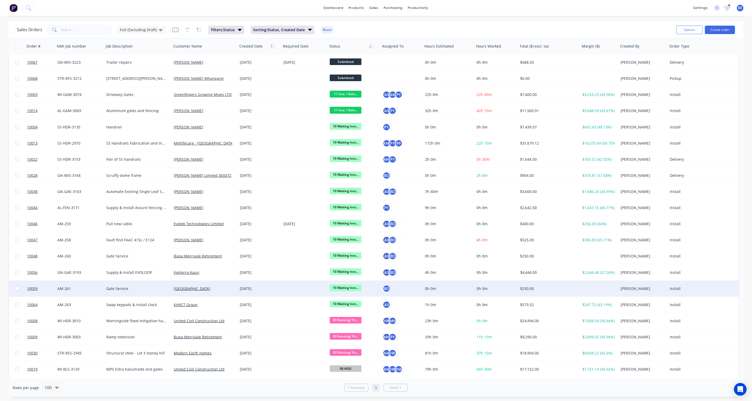
scroll to position [29, 0]
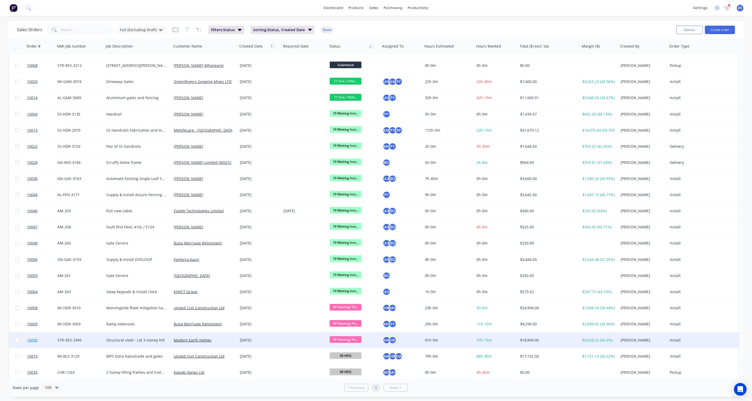
click at [33, 295] on link "10030" at bounding box center [42, 340] width 30 height 16
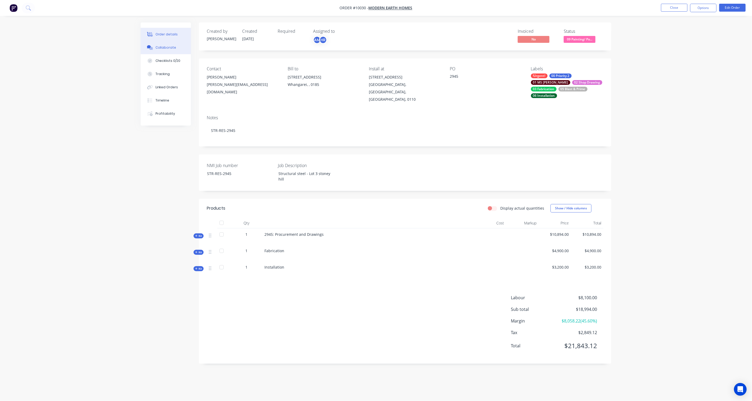
click at [165, 49] on div "Collaborate" at bounding box center [165, 47] width 21 height 5
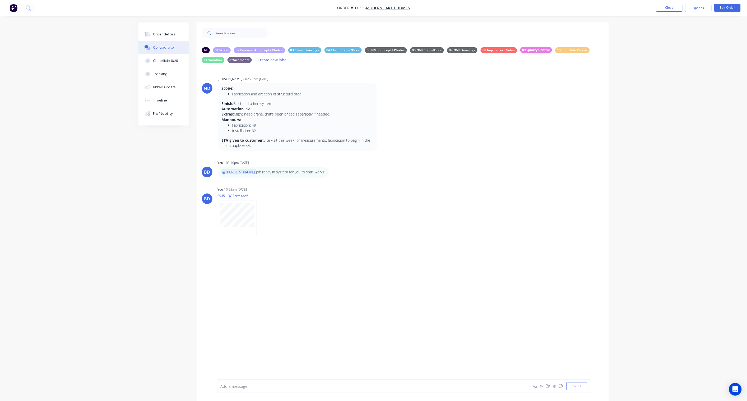
click at [535, 52] on div "09 Quality Control" at bounding box center [536, 50] width 32 height 6
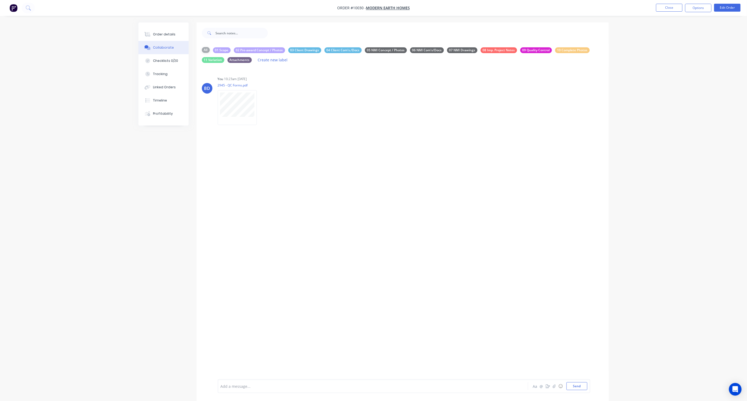
click at [206, 50] on div "All" at bounding box center [206, 50] width 8 height 6
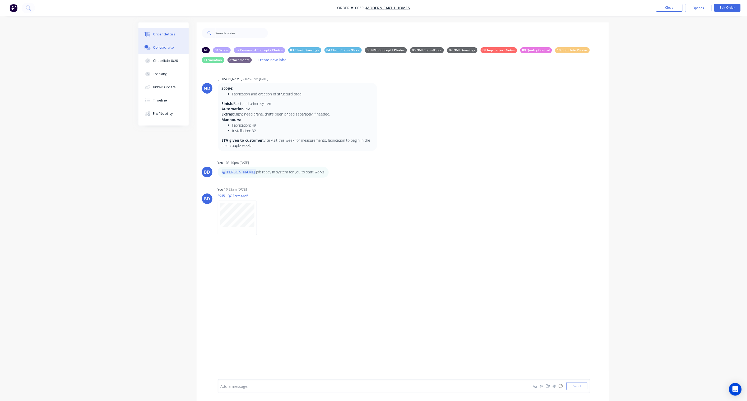
click at [178, 33] on button "Order details" at bounding box center [164, 34] width 50 height 13
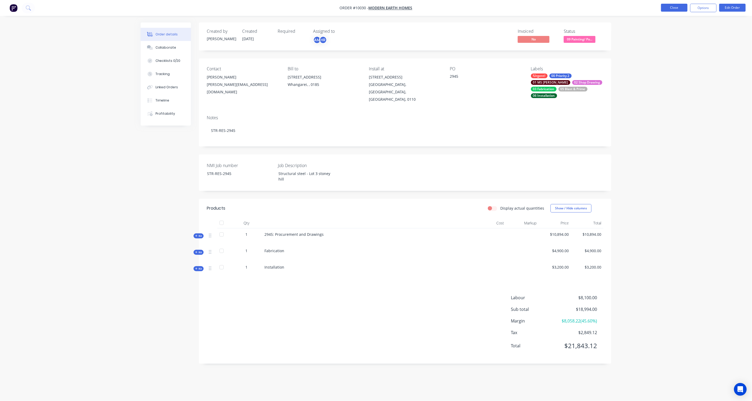
click at [559, 9] on button "Close" at bounding box center [674, 8] width 26 height 8
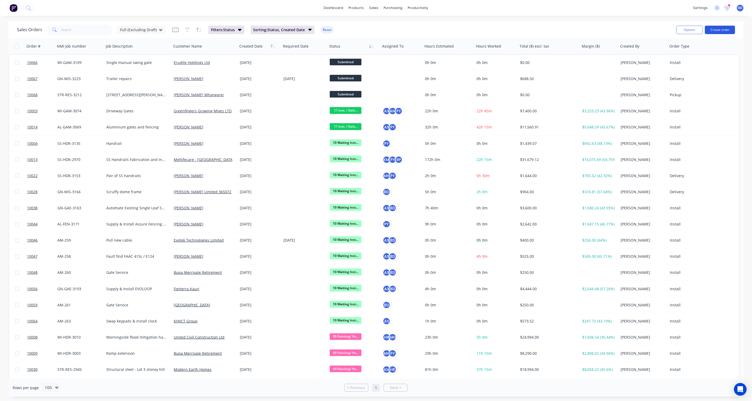
click at [559, 28] on button "Create order" at bounding box center [720, 30] width 30 height 8
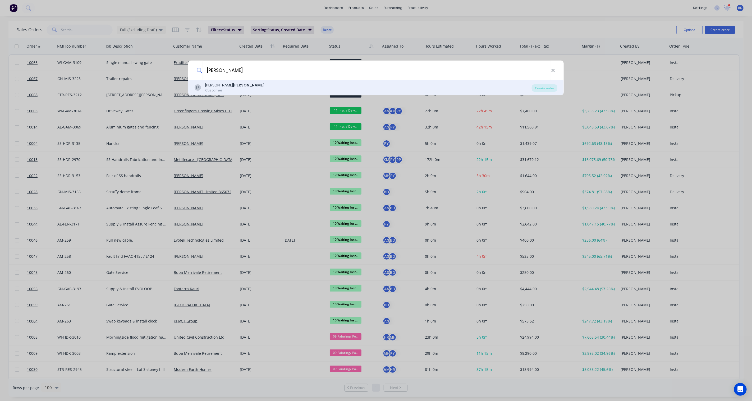
type input "[PERSON_NAME]"
click at [222, 88] on div "Customer" at bounding box center [234, 90] width 59 height 5
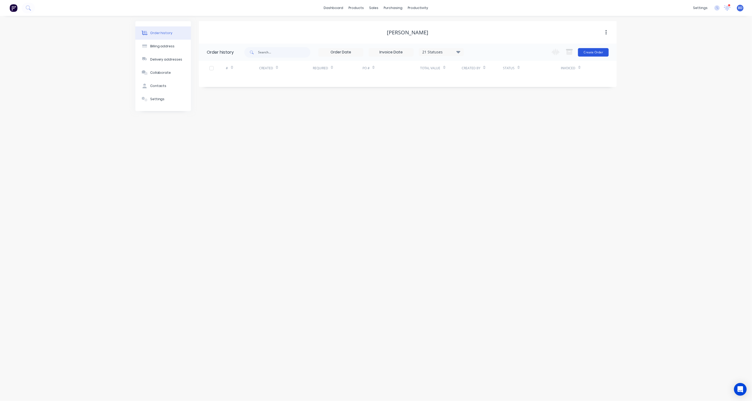
click at [559, 53] on button "Create Order" at bounding box center [593, 52] width 31 height 8
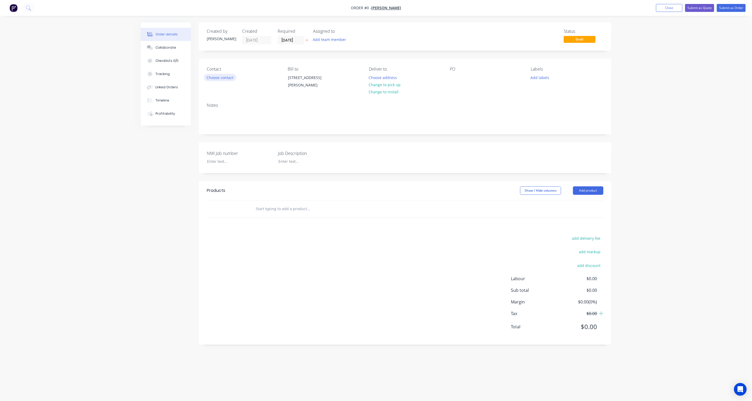
click at [229, 77] on button "Choose contact" at bounding box center [220, 77] width 33 height 7
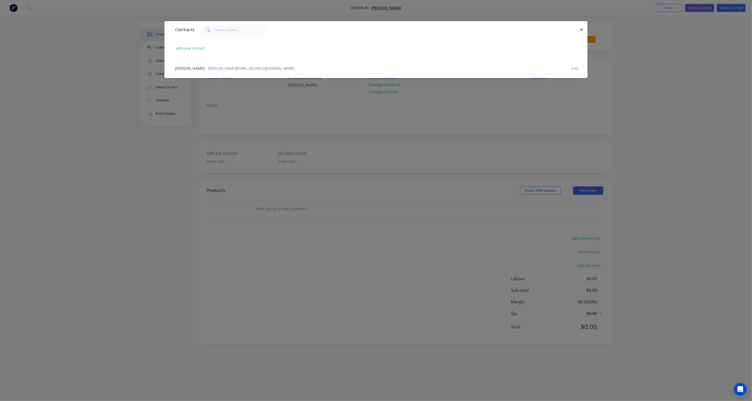
click at [228, 70] on span "- [PERSON_NAME][EMAIL_ADDRESS][DOMAIN_NAME] -" at bounding box center [251, 68] width 91 height 5
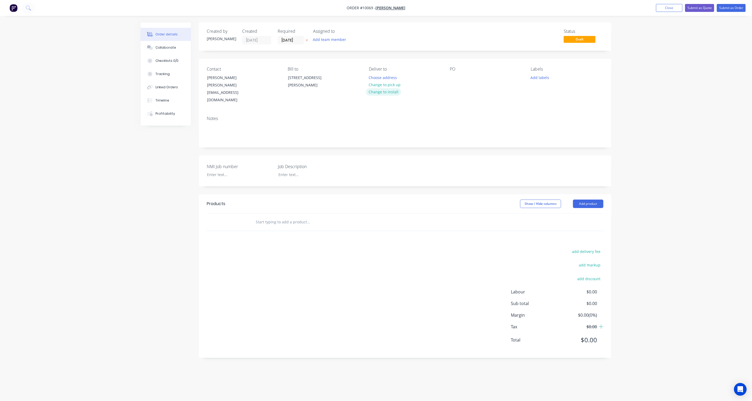
click at [388, 94] on button "Change to install" at bounding box center [383, 91] width 35 height 7
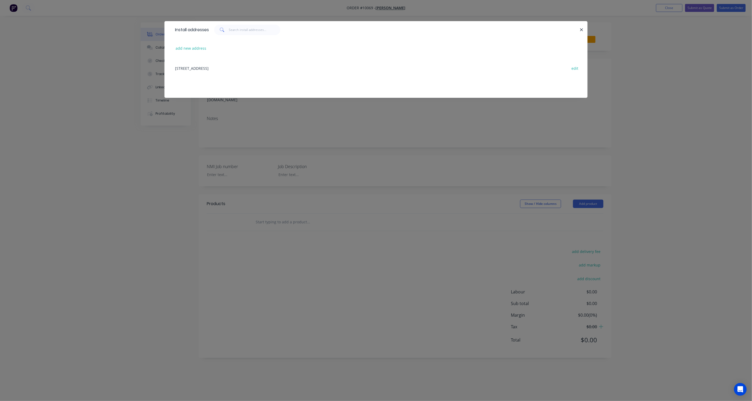
click at [194, 68] on div "[STREET_ADDRESS] edit" at bounding box center [375, 68] width 407 height 20
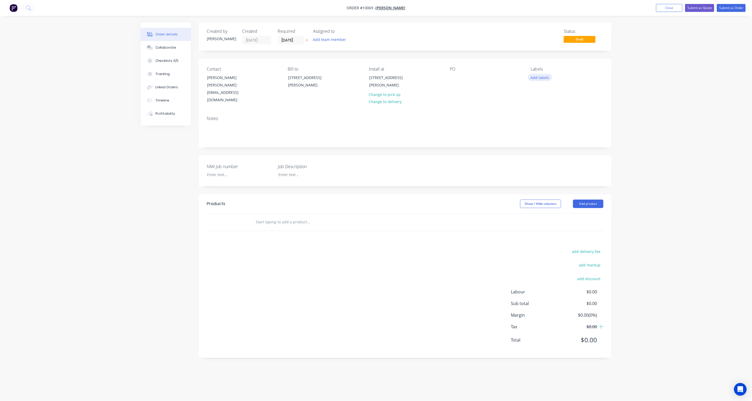
click at [545, 78] on button "Add labels" at bounding box center [540, 77] width 24 height 7
click at [559, 139] on div "00 Priority 3" at bounding box center [556, 138] width 22 height 6
click at [554, 91] on div "01 CHR - AM" at bounding box center [556, 92] width 23 height 6
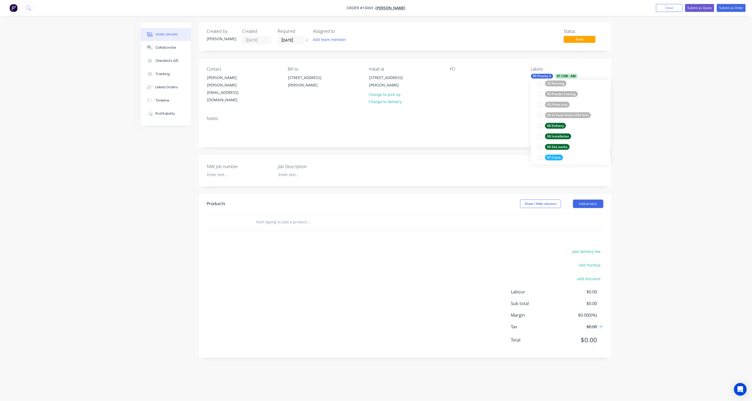
scroll to position [402, 0]
click at [559, 143] on div "06 Site works" at bounding box center [557, 143] width 25 height 6
click at [559, 151] on div "Order details Collaborate Checklists 0/0 Tracking Linked Orders Timeline Profit…" at bounding box center [376, 200] width 752 height 401
click at [229, 171] on div at bounding box center [236, 175] width 66 height 8
drag, startPoint x: 308, startPoint y: 167, endPoint x: 308, endPoint y: 164, distance: 2.7
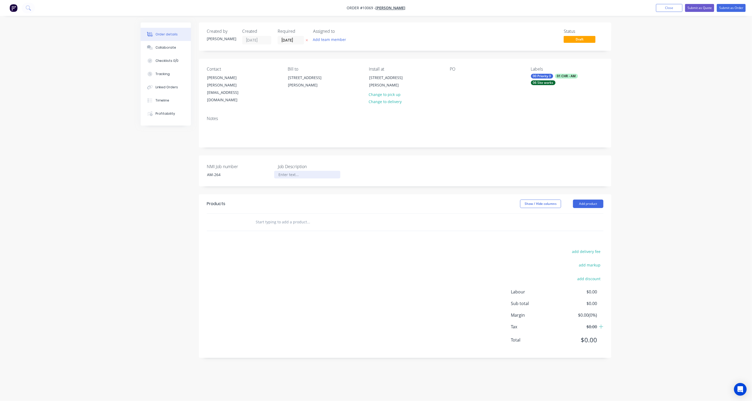
click at [308, 167] on div "NMI Job number AM-264 Job Description" at bounding box center [405, 170] width 412 height 31
click at [308, 171] on div at bounding box center [307, 175] width 66 height 8
click at [153, 164] on div "Created by [PERSON_NAME] Created [DATE] Required [DATE] Assigned to Add team me…" at bounding box center [376, 193] width 471 height 343
click at [218, 171] on div "AM-264" at bounding box center [236, 175] width 66 height 8
drag, startPoint x: 227, startPoint y: 163, endPoint x: 187, endPoint y: 162, distance: 39.7
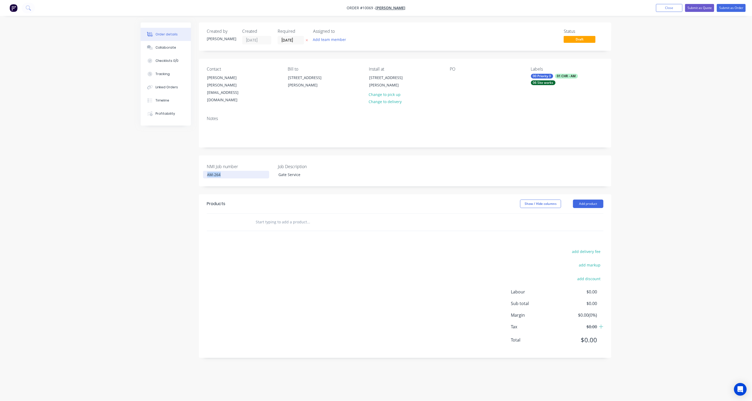
click at [187, 162] on div "Created by [PERSON_NAME] Created [DATE] Required [DATE] Assigned to Add team me…" at bounding box center [376, 193] width 471 height 343
copy div "AM-264"
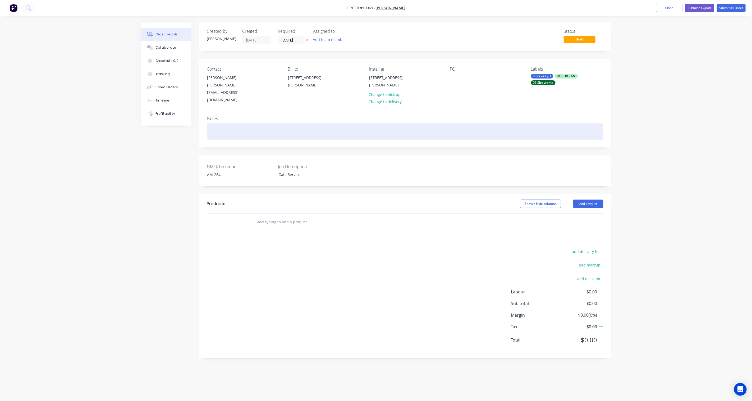
click at [218, 123] on div at bounding box center [405, 131] width 396 height 16
paste div
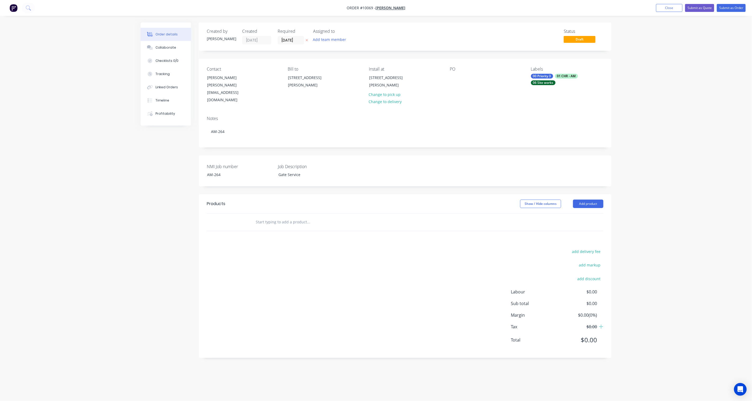
click at [172, 156] on div "Created by [PERSON_NAME] Created [DATE] Required [DATE] Assigned to Add team me…" at bounding box center [376, 193] width 471 height 343
click at [458, 78] on div at bounding box center [454, 78] width 8 height 8
click at [169, 167] on div "Created by [PERSON_NAME] Created [DATE] Required [DATE] Assigned to Add team me…" at bounding box center [376, 193] width 471 height 343
click at [339, 40] on button "Add team member" at bounding box center [329, 39] width 39 height 7
click at [338, 69] on div "[PERSON_NAME] (You)" at bounding box center [355, 69] width 53 height 6
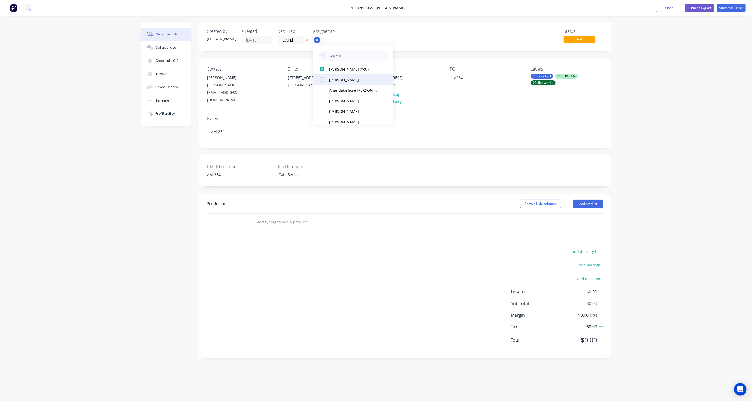
click at [334, 80] on div "[PERSON_NAME]" at bounding box center [355, 80] width 53 height 6
click at [307, 40] on icon "button" at bounding box center [307, 40] width 2 height 3
click at [164, 46] on div "Collaborate" at bounding box center [165, 47] width 21 height 5
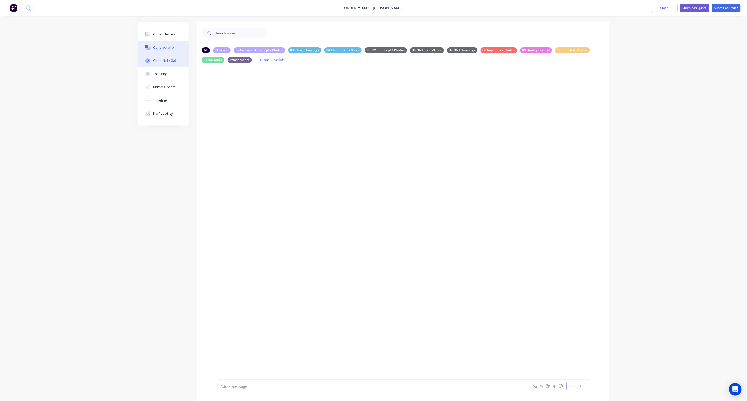
click at [156, 60] on div "Checklists 0/0" at bounding box center [164, 60] width 23 height 5
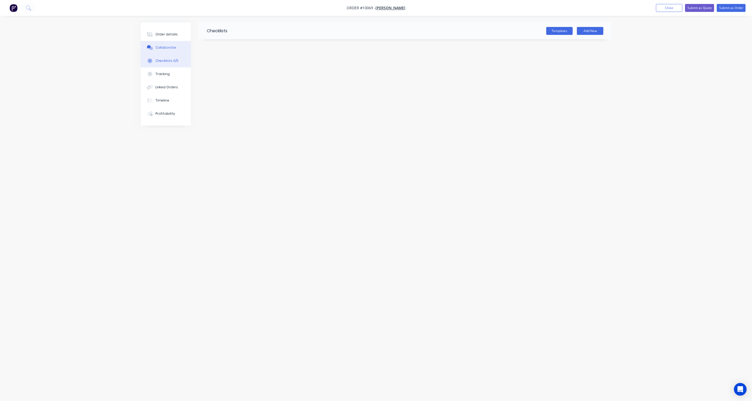
click at [166, 49] on div "Collaborate" at bounding box center [165, 47] width 21 height 5
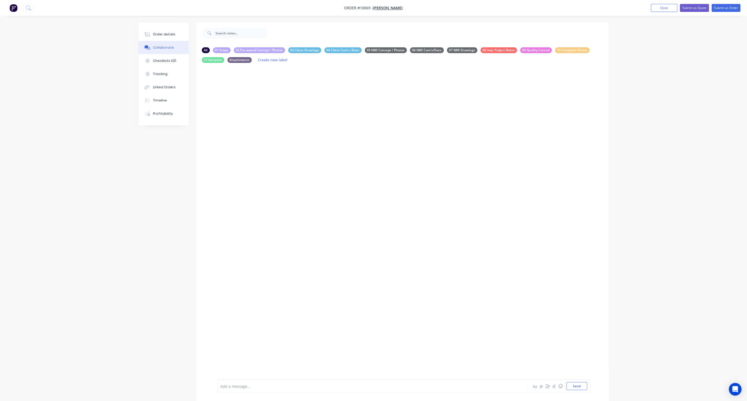
click at [285, 295] on div at bounding box center [358, 387] width 275 height 6
drag, startPoint x: 239, startPoint y: 382, endPoint x: 199, endPoint y: 381, distance: 39.4
click at [199, 295] on div "Scope: Regular Gate service Aa @ ☺ Send" at bounding box center [403, 384] width 412 height 33
click at [272, 295] on div "Regular Gate service" at bounding box center [358, 388] width 275 height 6
click at [559, 295] on button "Send" at bounding box center [577, 386] width 21 height 8
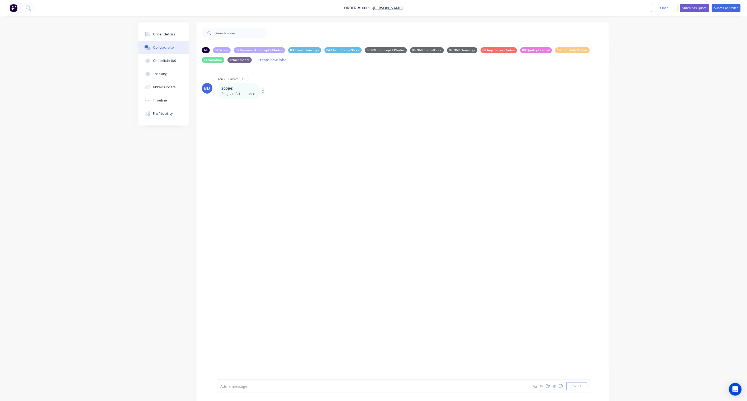
click at [263, 93] on icon "button" at bounding box center [262, 91] width 1 height 5
click at [287, 93] on button "Labels" at bounding box center [282, 91] width 33 height 9
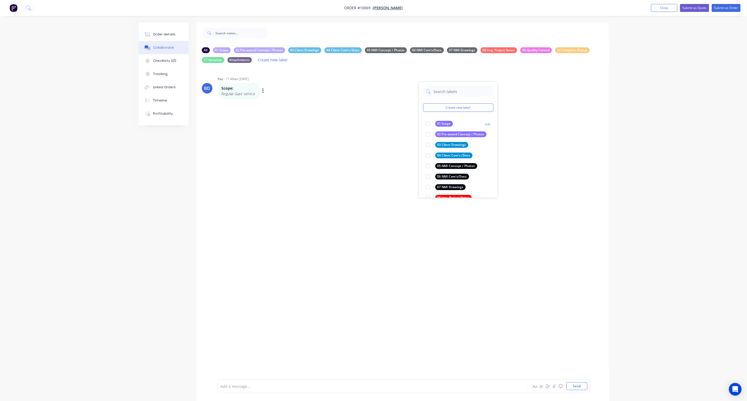
click at [440, 124] on div "01 Scope" at bounding box center [444, 124] width 18 height 6
click at [534, 122] on div "BD You - 11:48am [DATE] Create new label 01 Scope edit 02 Pre-award Concept / P…" at bounding box center [403, 227] width 412 height 321
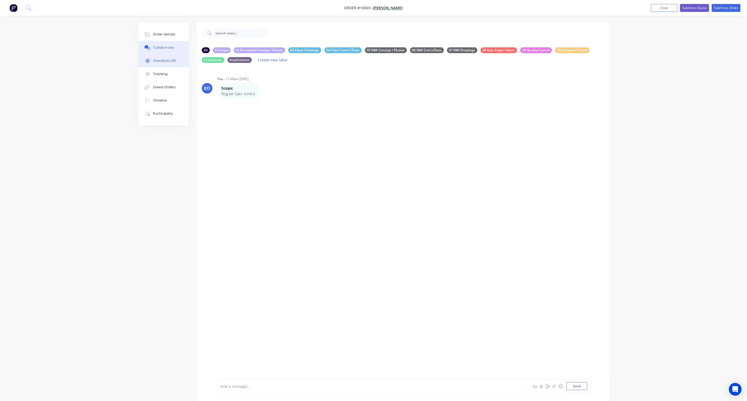
click at [162, 60] on div "Checklists 0/0" at bounding box center [164, 60] width 23 height 5
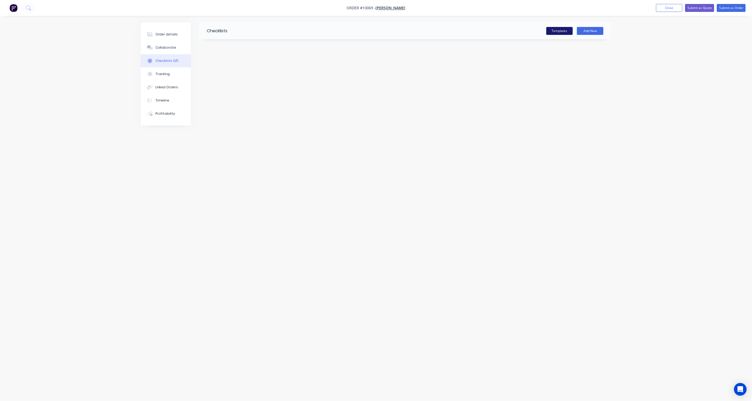
click at [559, 32] on button "Templates" at bounding box center [559, 31] width 26 height 8
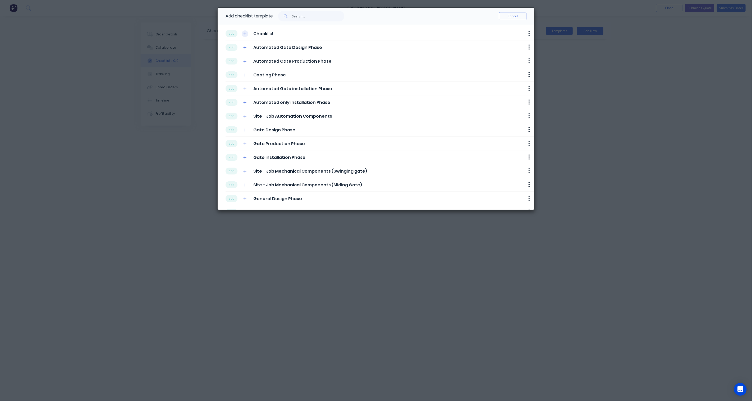
click at [243, 34] on icon "button" at bounding box center [244, 34] width 3 height 4
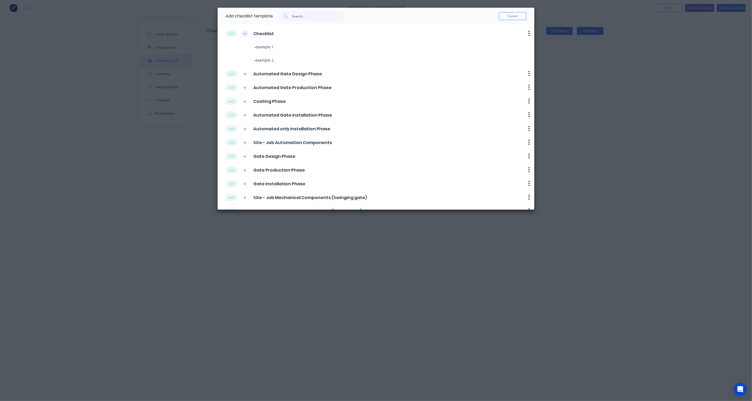
click at [243, 34] on icon "button" at bounding box center [244, 34] width 3 height 4
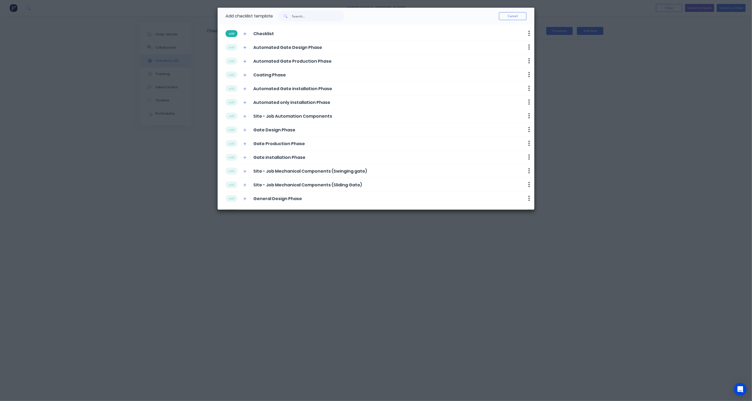
click at [230, 33] on button "add" at bounding box center [231, 33] width 12 height 7
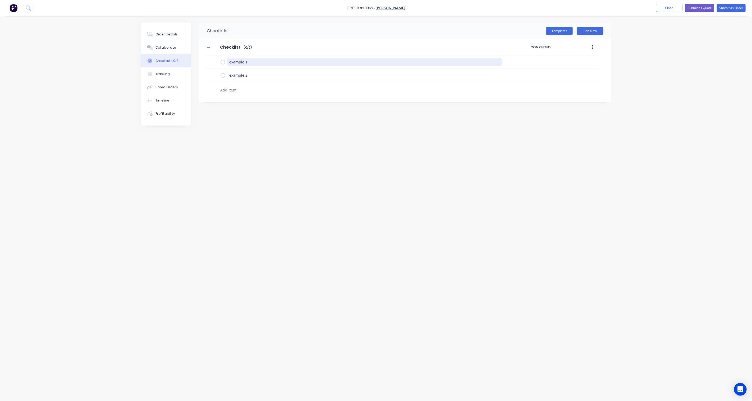
drag, startPoint x: 264, startPoint y: 61, endPoint x: 155, endPoint y: 61, distance: 108.9
click at [155, 61] on div "Order details Collaborate Checklists 0/2 Tracking Linked Orders Timeline Profit…" at bounding box center [375, 190] width 481 height 336
type textarea "x"
type textarea "C"
type textarea "x"
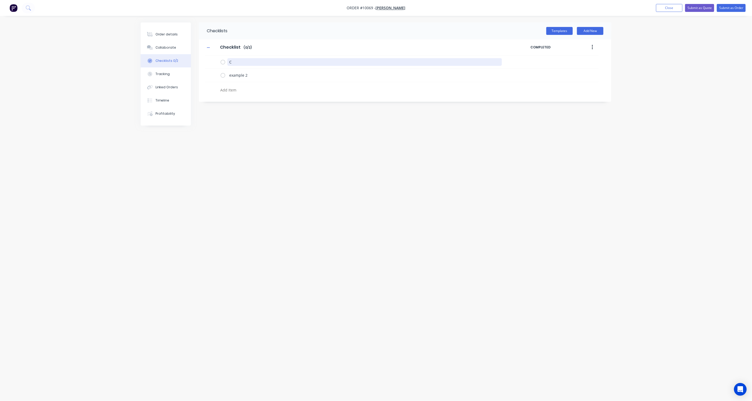
type textarea "Ca"
type textarea "x"
type textarea "Cal"
type textarea "x"
type textarea "Call"
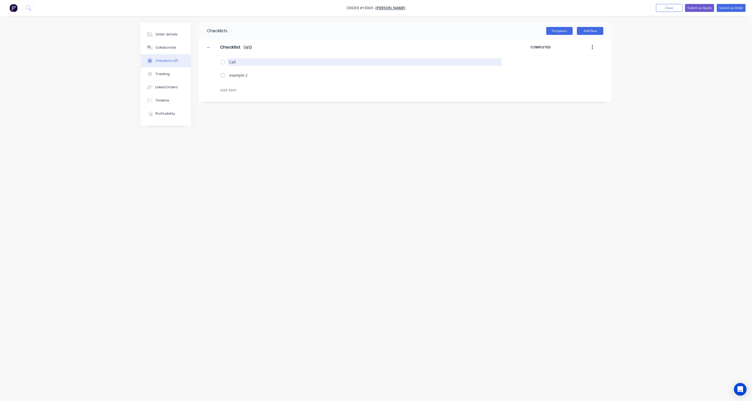
type textarea "x"
type textarea "Call"
type textarea "x"
type textarea "Call C"
type textarea "x"
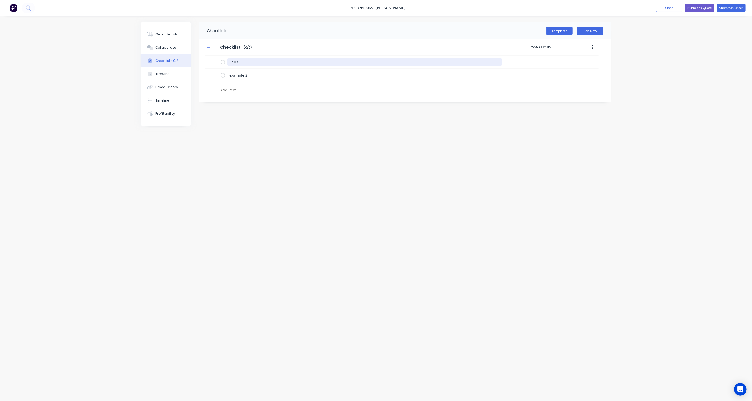
type textarea "Call Cu"
type textarea "x"
type textarea "Call Cus"
type textarea "x"
type textarea "Call Cust"
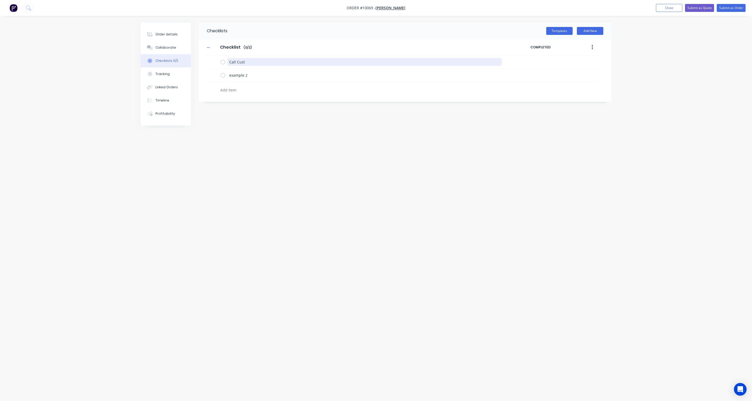
type textarea "x"
type textarea "Call Custo"
type textarea "x"
type textarea "Call Custom"
type textarea "x"
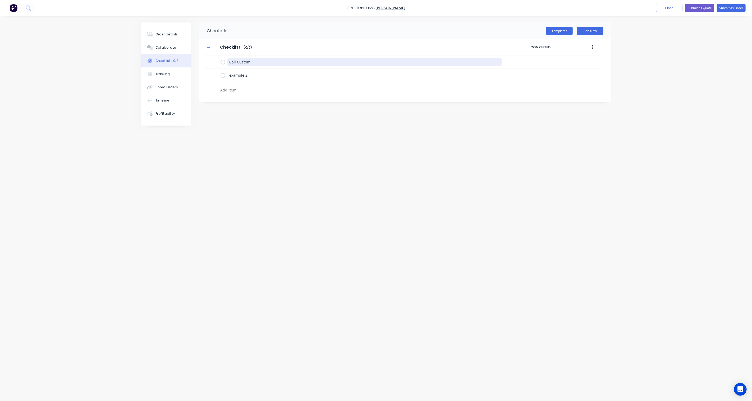
type textarea "Call Custome"
type textarea "x"
type textarea "Call Customer"
type textarea "x"
type textarea "Call Customer"
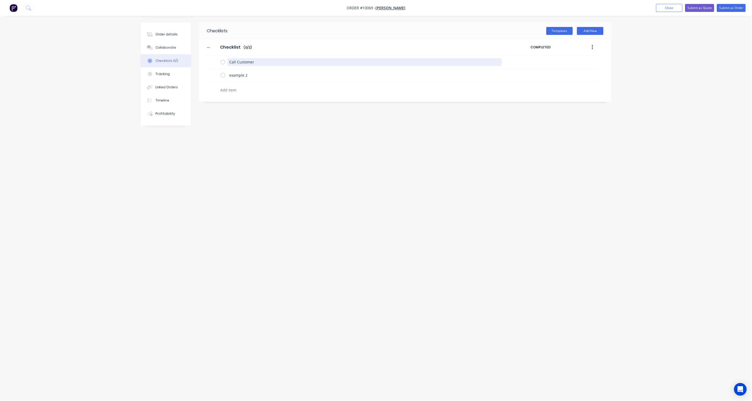
type textarea "x"
type textarea "Call Customer be"
type textarea "x"
type textarea "Call Customer bef"
type textarea "x"
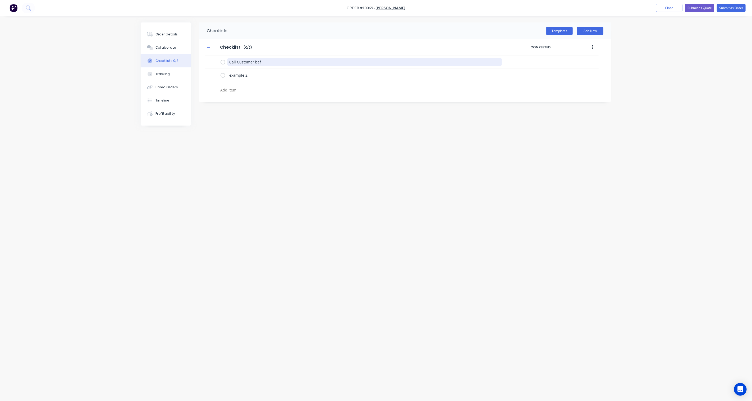
type textarea "Call Customer befo"
type textarea "x"
type textarea "Call Customer befor"
type textarea "x"
type textarea "Call Customer before"
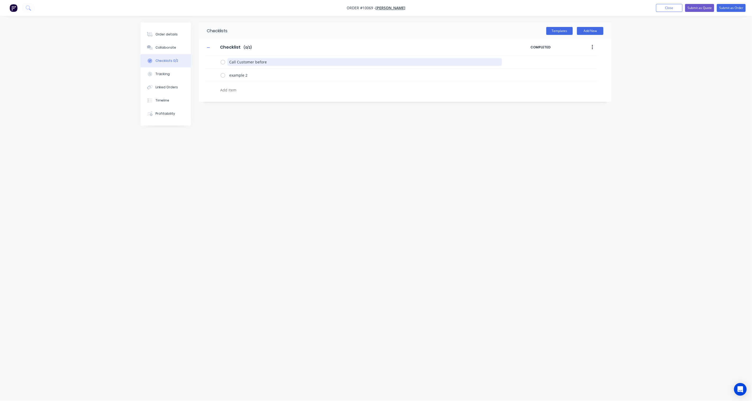
type textarea "x"
type textarea "Call Customer before"
type textarea "x"
type textarea "Call Customer before y"
type textarea "x"
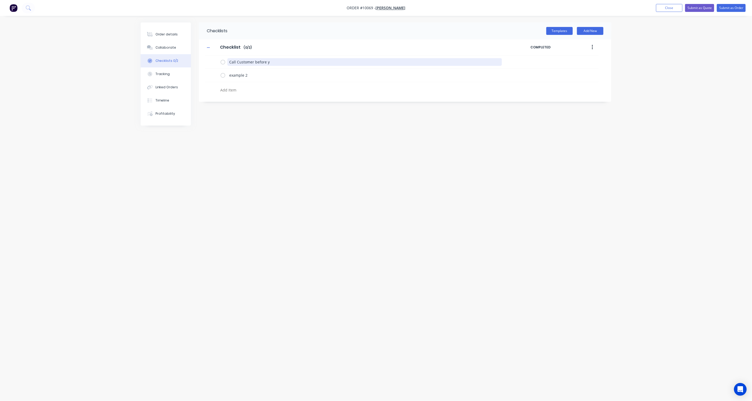
type textarea "Call Customer before yo"
type textarea "x"
type textarea "Call Customer before you"
type textarea "x"
type textarea "Call Customer before you"
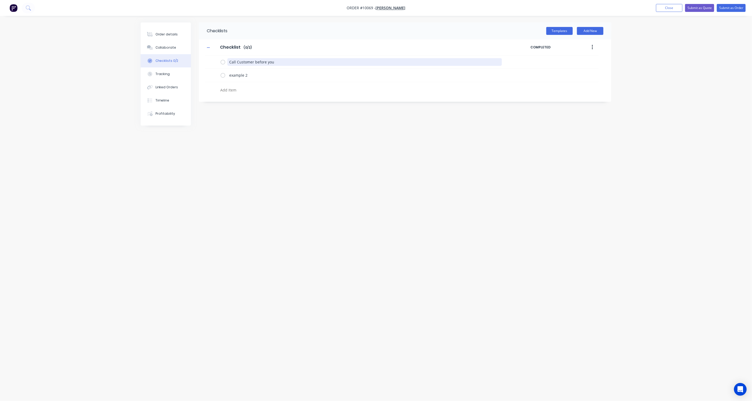
type textarea "x"
type textarea "Call Customer before you l"
type textarea "x"
type textarea "Call Customer before you le"
type textarea "x"
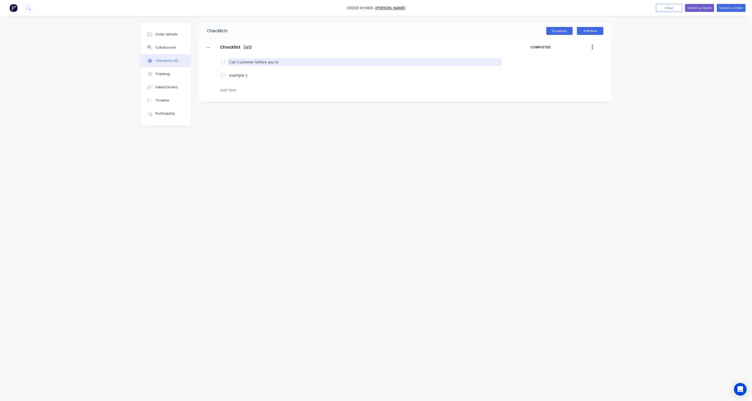
type textarea "Call Customer before you lea"
type textarea "x"
type textarea "Call Customer before you leav"
type textarea "x"
type textarea "Call Customer before you leave"
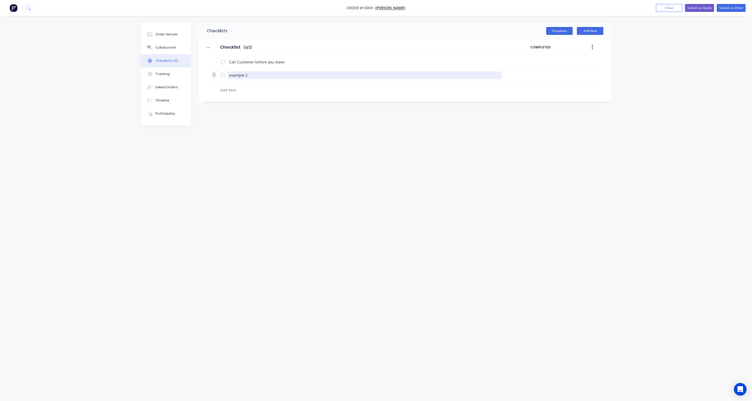
click at [239, 76] on textarea "example 2" at bounding box center [364, 75] width 275 height 8
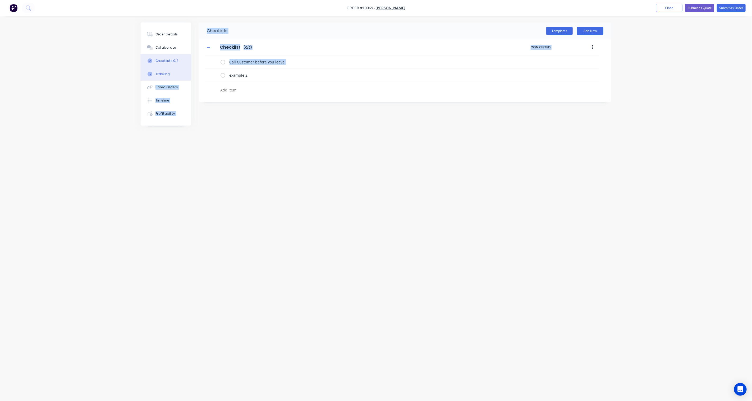
drag, startPoint x: 262, startPoint y: 79, endPoint x: 175, endPoint y: 75, distance: 87.0
click at [175, 75] on div "Order details Collaborate Checklists 0/2 Tracking Linked Orders Timeline Profit…" at bounding box center [375, 190] width 481 height 336
click at [314, 160] on div "Checklists Templates Add New Checklist Checklist Enter Checklist name ( 0 / 2 )…" at bounding box center [376, 190] width 471 height 336
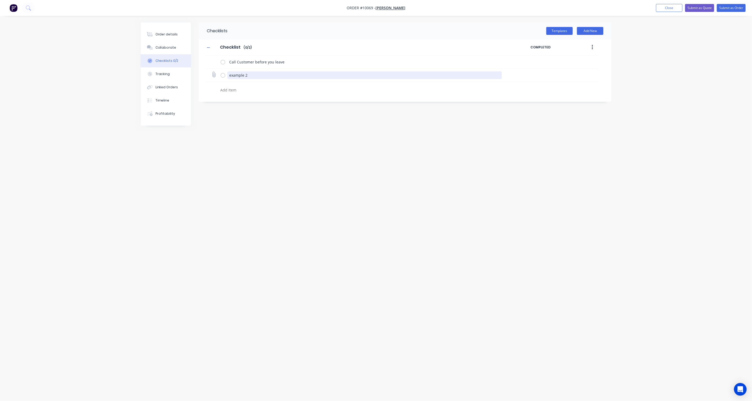
drag, startPoint x: 252, startPoint y: 75, endPoint x: 229, endPoint y: 77, distance: 23.8
click at [229, 77] on textarea "example 2" at bounding box center [364, 75] width 275 height 8
type textarea "x"
type textarea "G"
type textarea "x"
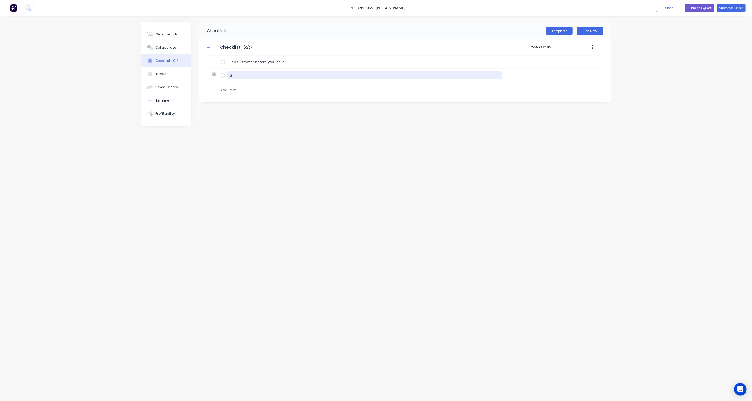
type textarea "Ga"
type textarea "x"
type textarea "Gat"
type textarea "x"
type textarea "Gate"
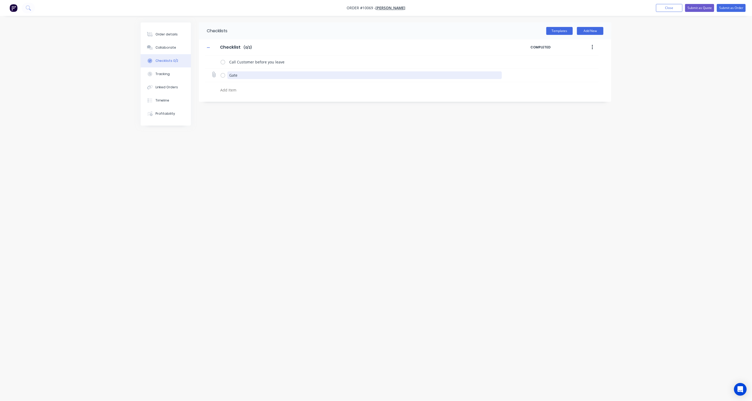
type textarea "x"
type textarea "Gate"
type textarea "x"
type textarea "Gate S"
type textarea "x"
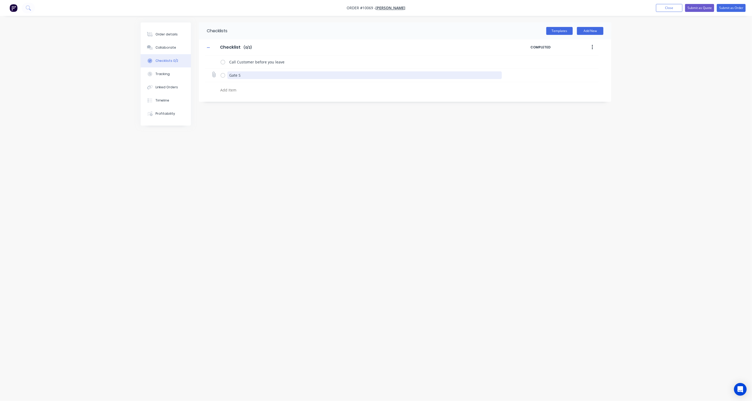
type textarea "Gate Se"
type textarea "x"
type textarea "Gate Ser"
type textarea "x"
type textarea "Gate Serv"
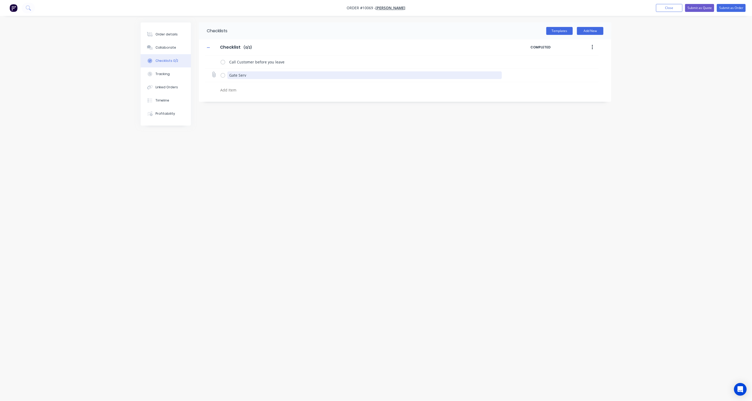
type textarea "x"
type textarea "Gate Servi"
type textarea "x"
type textarea "Gate Service"
type textarea "x"
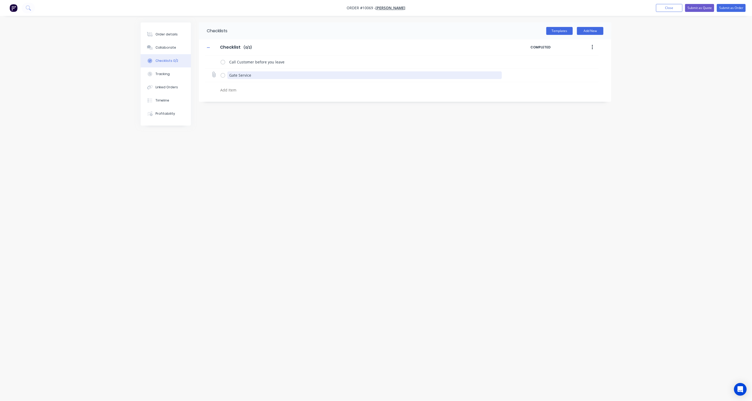
type textarea "Gate Servicev"
type textarea "x"
type textarea "Gate Service"
type textarea "x"
click at [298, 182] on div "Checklists Templates Add New Checklist Checklist Enter Checklist name ( 0 / 2 )…" at bounding box center [376, 190] width 471 height 336
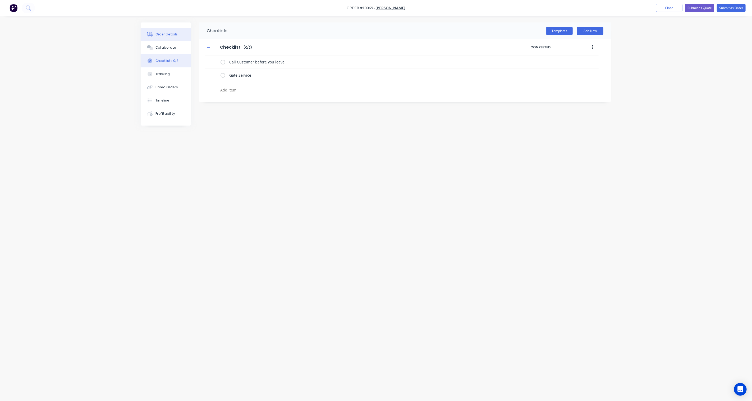
click at [169, 34] on div "Order details" at bounding box center [166, 34] width 22 height 5
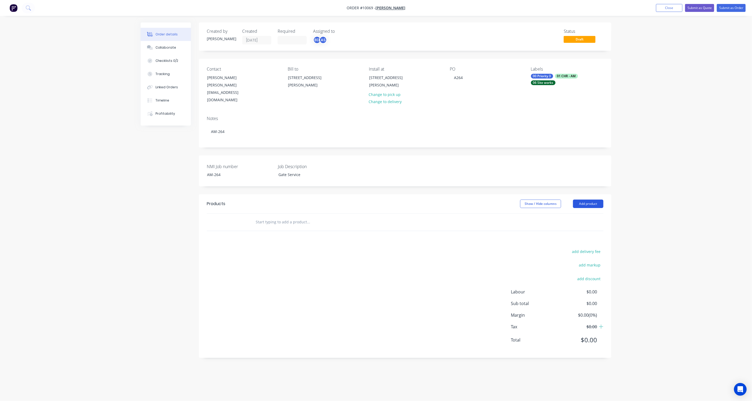
click at [559, 200] on button "Add product" at bounding box center [588, 204] width 30 height 8
click at [559, 213] on div "Product catalogue" at bounding box center [578, 217] width 41 height 8
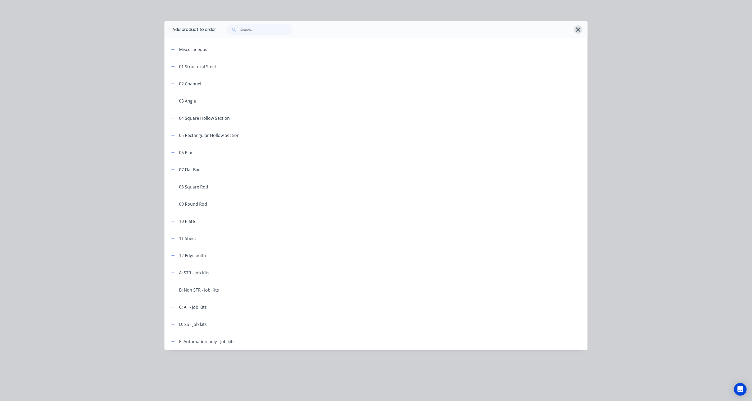
click at [559, 30] on icon "button" at bounding box center [578, 29] width 6 height 7
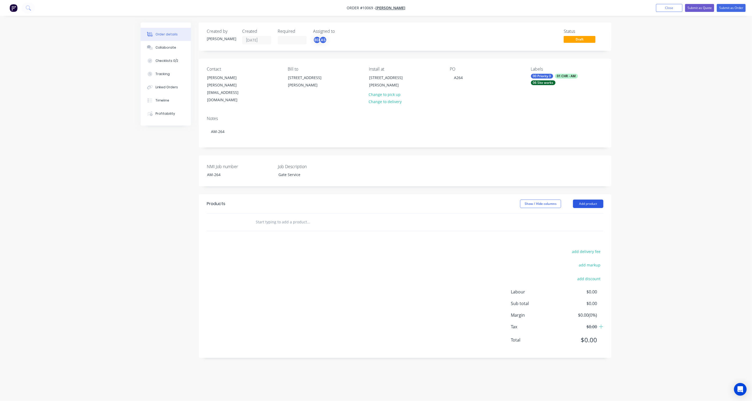
click at [559, 200] on button "Add product" at bounding box center [588, 204] width 30 height 8
click at [559, 213] on div "Product catalogue" at bounding box center [578, 217] width 41 height 8
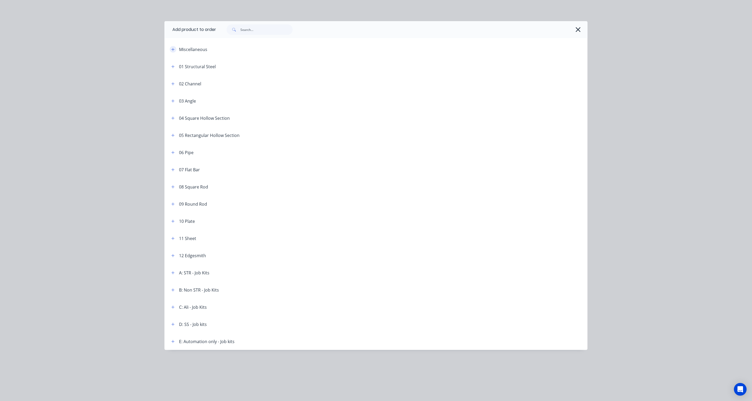
click at [173, 49] on icon "button" at bounding box center [172, 50] width 3 height 4
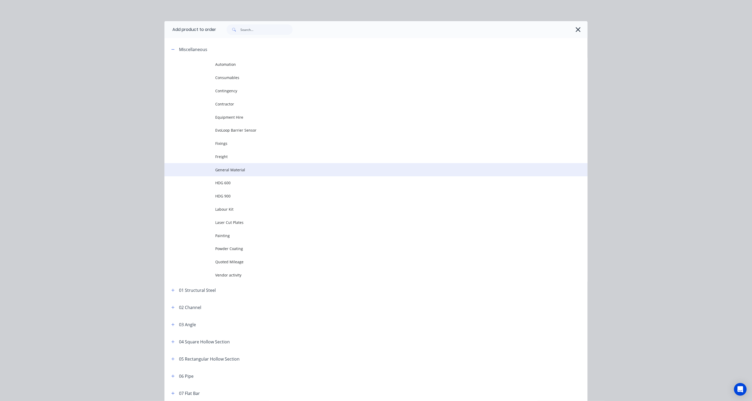
click at [233, 169] on span "General Material" at bounding box center [364, 170] width 298 height 6
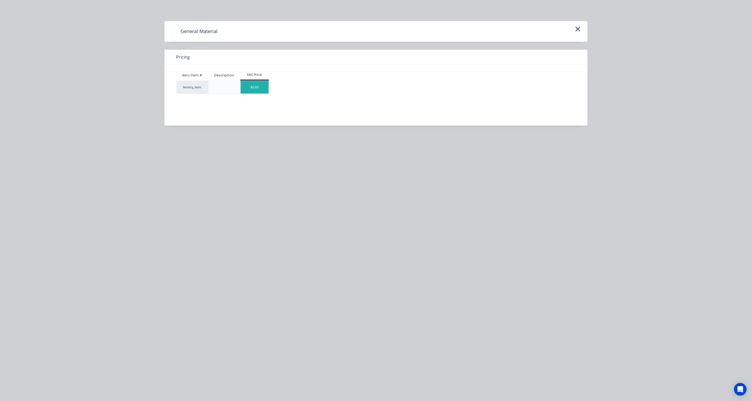
click at [249, 89] on div "$0.00" at bounding box center [255, 87] width 28 height 13
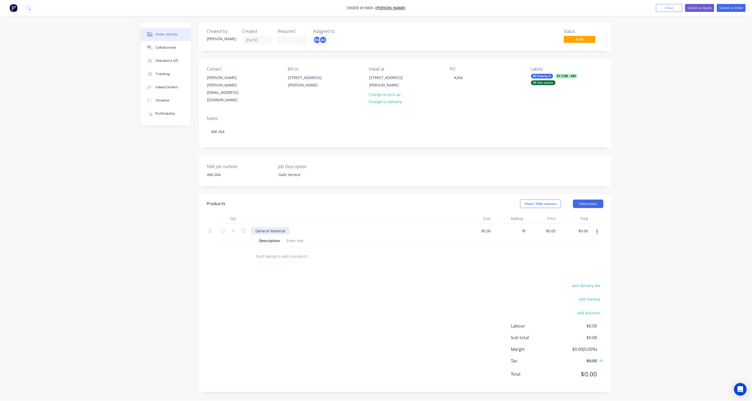
click at [275, 227] on div "General Material" at bounding box center [270, 231] width 38 height 8
drag, startPoint x: 284, startPoint y: 217, endPoint x: 226, endPoint y: 216, distance: 58.2
click at [226, 224] on div "1 General Material Description $0.00 $0.00 % $0.00 $0.00 $0.00 $0.00" at bounding box center [405, 236] width 396 height 24
click at [295, 237] on div at bounding box center [294, 241] width 21 height 8
click at [303, 237] on div at bounding box center [294, 241] width 21 height 8
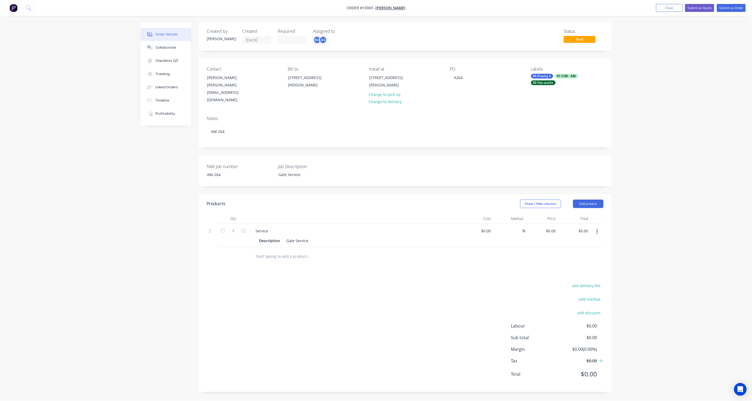
click at [345, 282] on div "add delivery fee add markup add discount Labour $0.00 Sub total $0.00 Margin $0…" at bounding box center [405, 333] width 396 height 102
click at [559, 200] on button "Add product" at bounding box center [588, 204] width 30 height 8
click at [559, 213] on div "Product catalogue" at bounding box center [578, 217] width 41 height 8
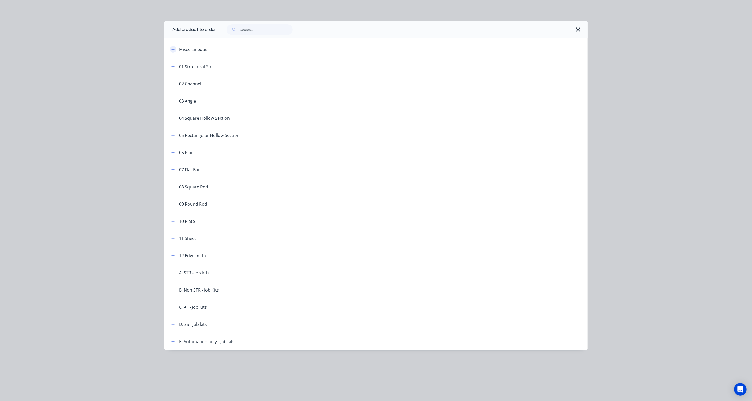
click at [172, 50] on icon "button" at bounding box center [172, 50] width 3 height 4
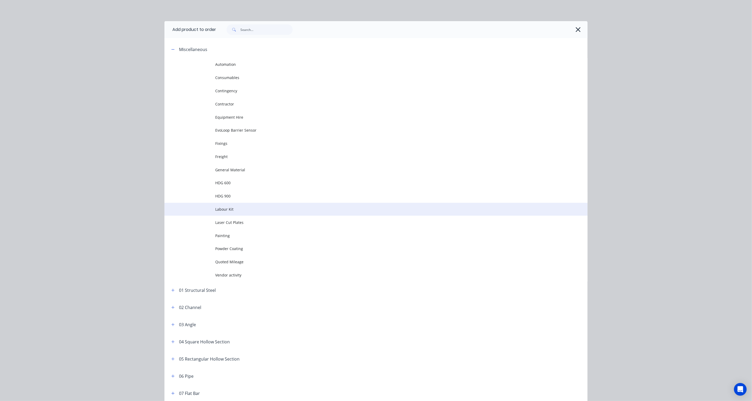
click at [223, 207] on span "Labour Kit" at bounding box center [364, 209] width 298 height 6
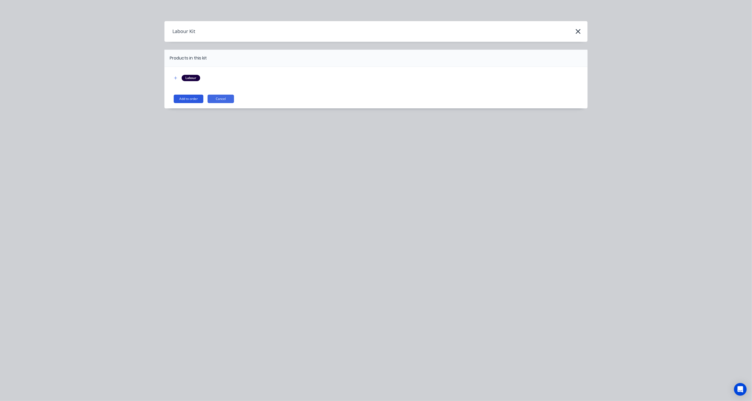
click at [195, 100] on button "Add to order" at bounding box center [189, 99] width 30 height 8
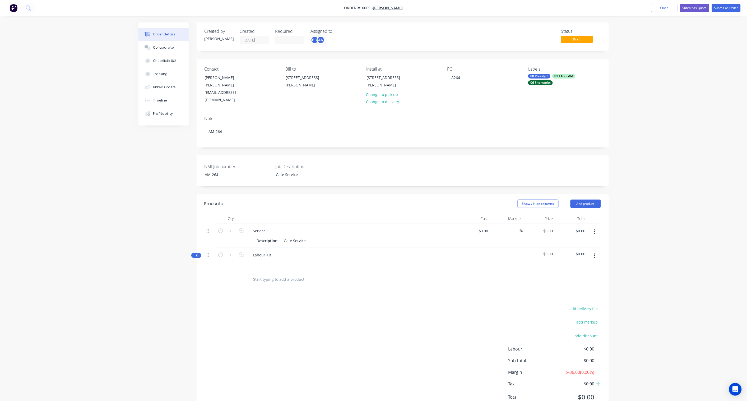
click at [198, 253] on span "Kit" at bounding box center [196, 255] width 7 height 4
click at [241, 275] on icon "button" at bounding box center [241, 277] width 5 height 5
type input "3"
click at [547, 271] on div "0 $0.00" at bounding box center [539, 279] width 33 height 16
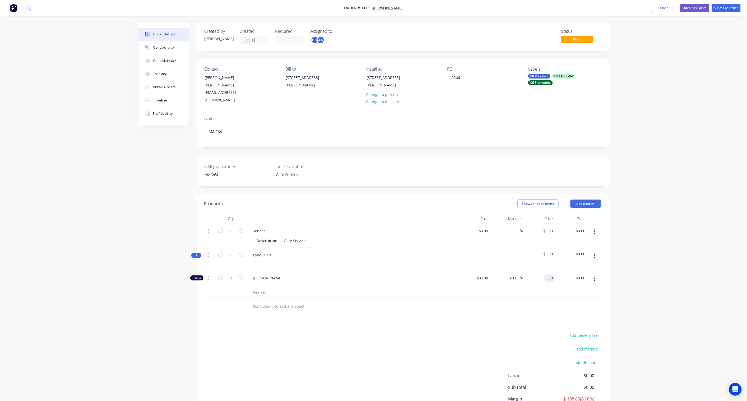
type input "300"
type input "733.33"
type input "$300.00"
type input "$900.00"
click at [559, 246] on div "Order details Collaborate Checklists 0/2 Tracking Linked Orders Timeline Profit…" at bounding box center [373, 225] width 747 height 450
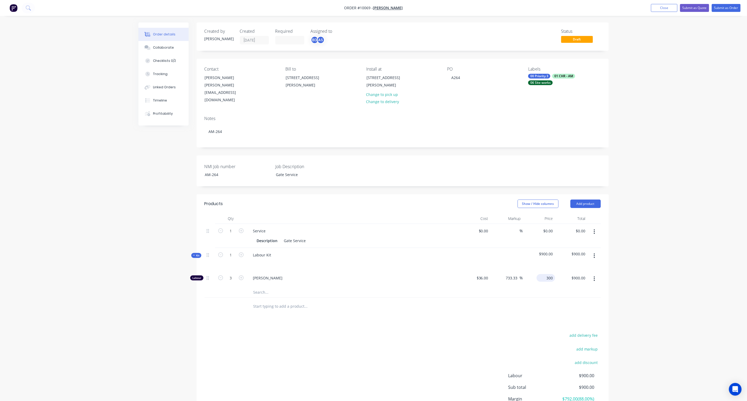
click at [548, 274] on input "300" at bounding box center [547, 278] width 16 height 8
type input "100"
type input "177.78"
type input "$100.00"
type input "$300.00"
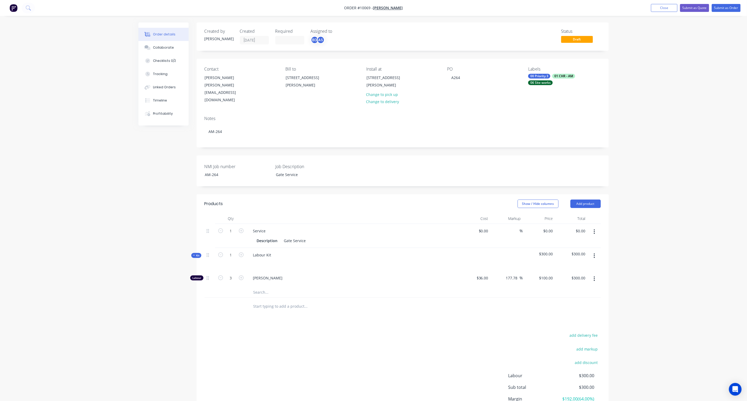
click at [559, 253] on div "Order details Collaborate Checklists 0/2 Tracking Linked Orders Timeline Profit…" at bounding box center [373, 225] width 747 height 450
click at [546, 274] on div "100 $100.00" at bounding box center [546, 278] width 19 height 8
type input "90"
type input "150"
type input "$90.00"
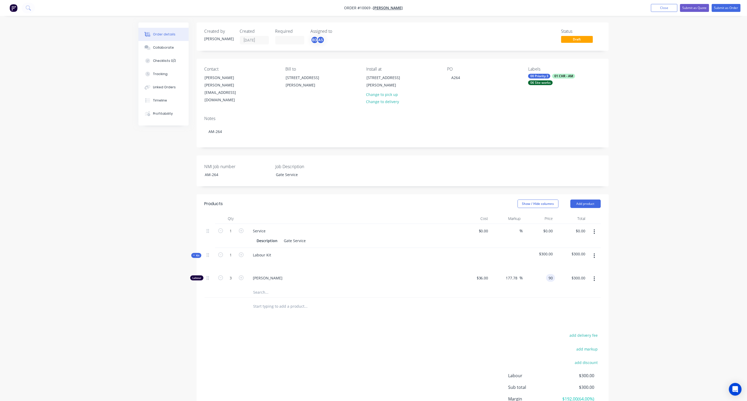
type input "$270.00"
click at [559, 267] on div "Qty Cost Markup Price Total 1 Service Description Gate Service $0.00 $0.00 % $0…" at bounding box center [403, 264] width 412 height 102
click at [223, 275] on icon "button" at bounding box center [220, 277] width 5 height 5
type input "2"
type input "$180.00"
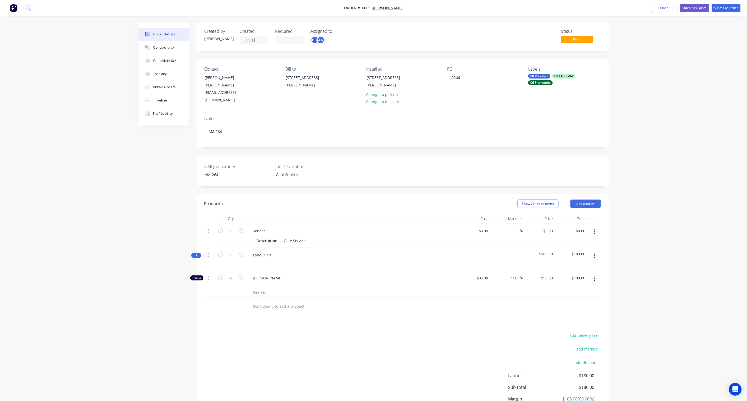
click at [178, 283] on div "Created by [PERSON_NAME] Created [DATE] Required Assigned to BD AS Status Draft…" at bounding box center [374, 235] width 471 height 427
click at [488, 227] on input at bounding box center [488, 231] width 6 height 8
type input "70"
paste input "55.56"
type input "$55.56"
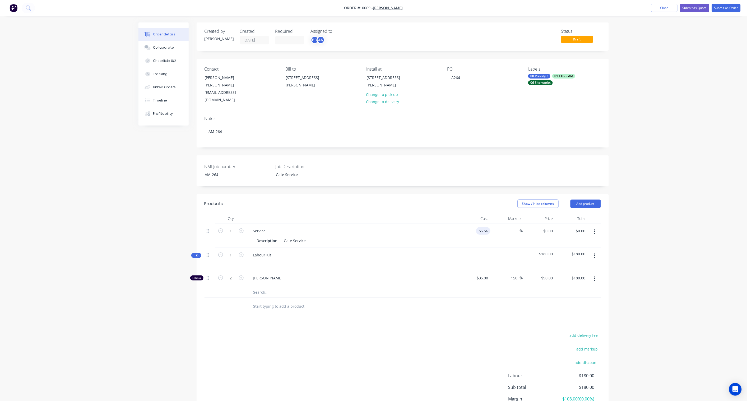
type input "$55.56"
click at [559, 232] on div "Order details Collaborate Checklists 0/2 Tracking Linked Orders Timeline Profit…" at bounding box center [373, 225] width 747 height 450
click at [559, 227] on input "55.56" at bounding box center [581, 231] width 14 height 8
type input "70"
type input "25.99"
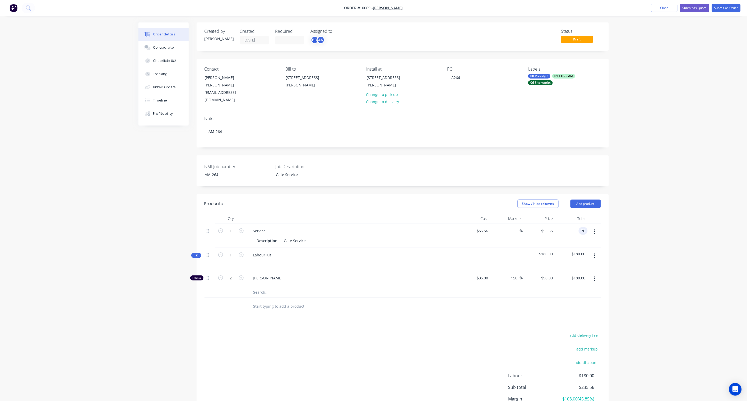
type input "$70.00"
click at [559, 227] on button "button" at bounding box center [594, 232] width 12 height 10
click at [559, 220] on div "Order details Collaborate Checklists 0/2 Tracking Linked Orders Timeline Profit…" at bounding box center [373, 225] width 747 height 450
click at [514, 227] on input "25.99" at bounding box center [514, 231] width 12 height 8
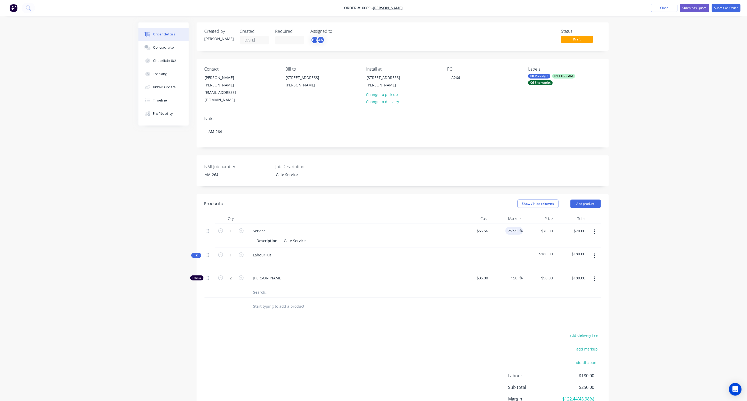
click at [559, 245] on div "Order details Collaborate Checklists 0/2 Tracking Linked Orders Timeline Profit…" at bounding box center [373, 225] width 747 height 450
click at [559, 8] on button "Submit as Order" at bounding box center [726, 8] width 29 height 8
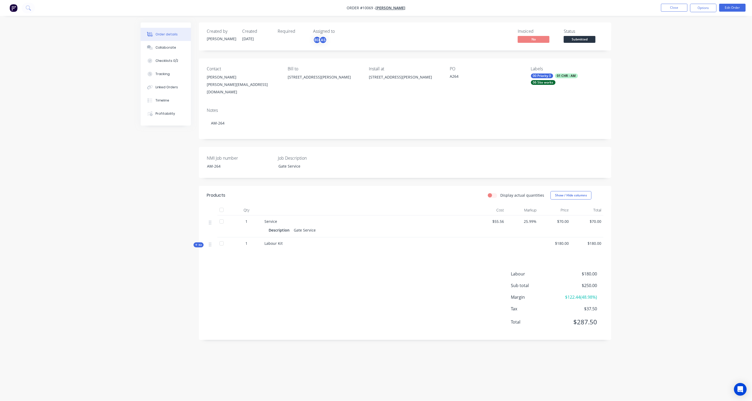
click at [559, 39] on span "Submitted" at bounding box center [580, 39] width 32 height 7
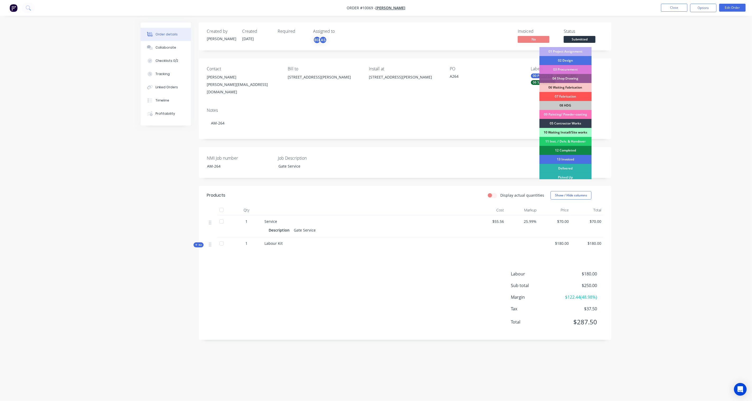
click at [559, 133] on div "10 Waiting Install/Site works" at bounding box center [565, 132] width 52 height 9
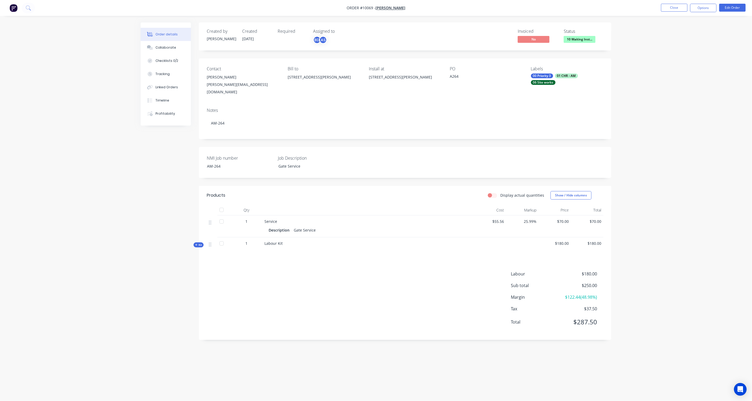
click at [559, 126] on div "Order details Collaborate Checklists 0/2 Tracking Linked Orders Timeline Profit…" at bounding box center [376, 200] width 752 height 401
click at [559, 6] on button "Close" at bounding box center [674, 8] width 26 height 8
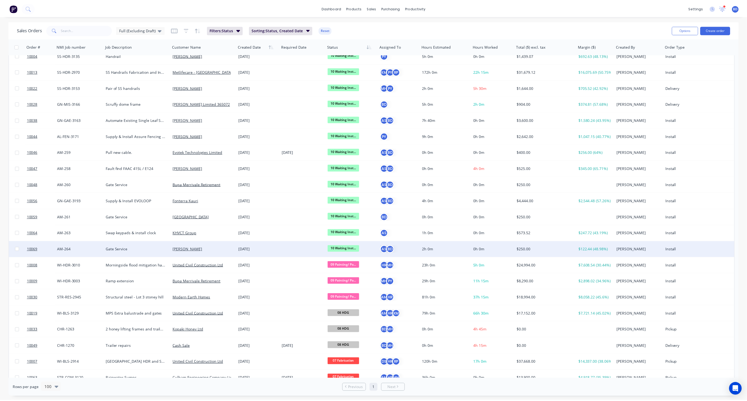
scroll to position [147, 0]
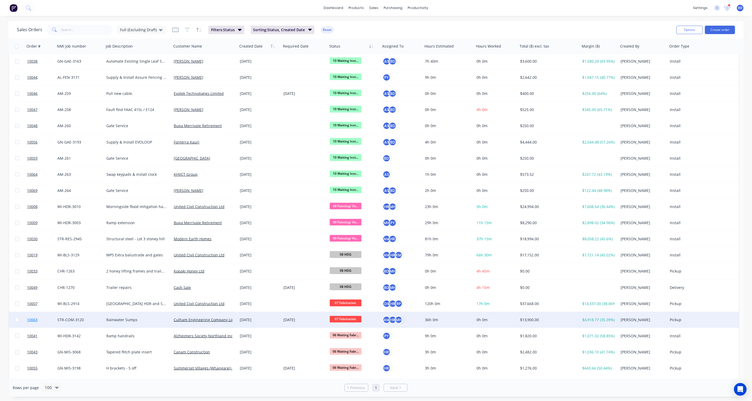
click at [27, 295] on span "10063" at bounding box center [32, 319] width 11 height 5
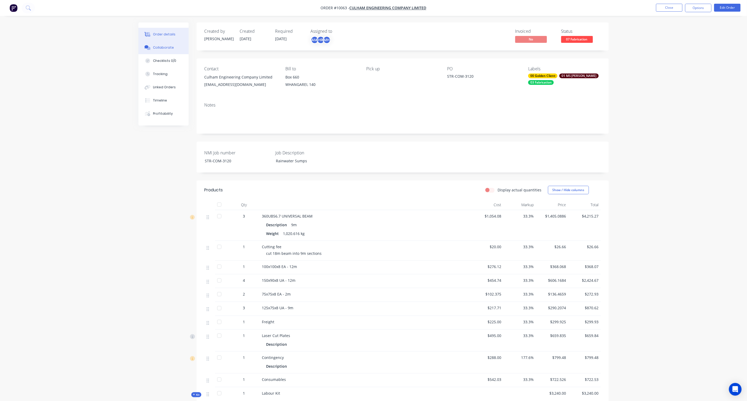
click at [163, 47] on div "Collaborate" at bounding box center [163, 47] width 21 height 5
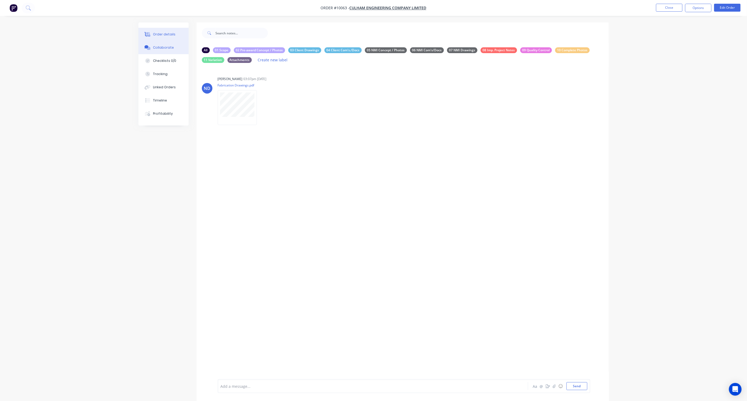
click at [154, 31] on button "Order details" at bounding box center [164, 34] width 50 height 13
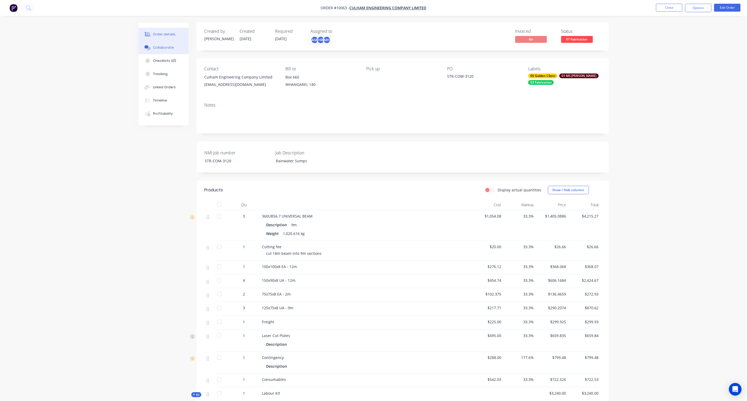
click at [168, 46] on div "Collaborate" at bounding box center [163, 47] width 21 height 5
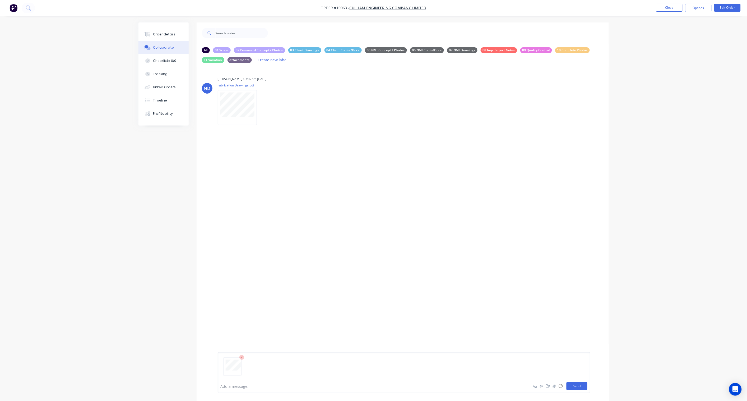
click at [559, 295] on button "Send" at bounding box center [577, 386] width 21 height 8
click at [164, 33] on div "Order details" at bounding box center [164, 34] width 22 height 5
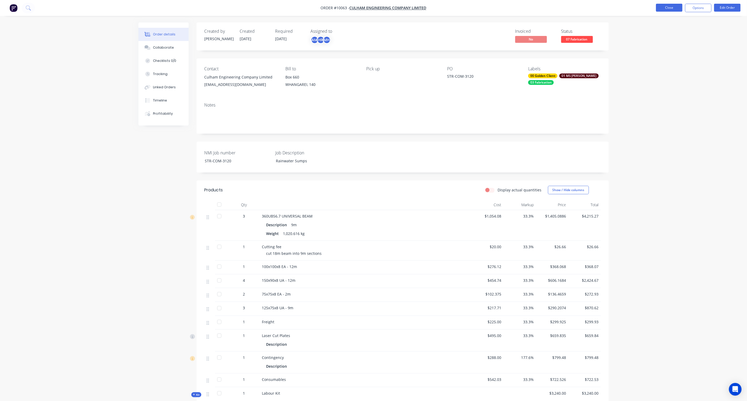
click at [559, 7] on button "Close" at bounding box center [669, 8] width 26 height 8
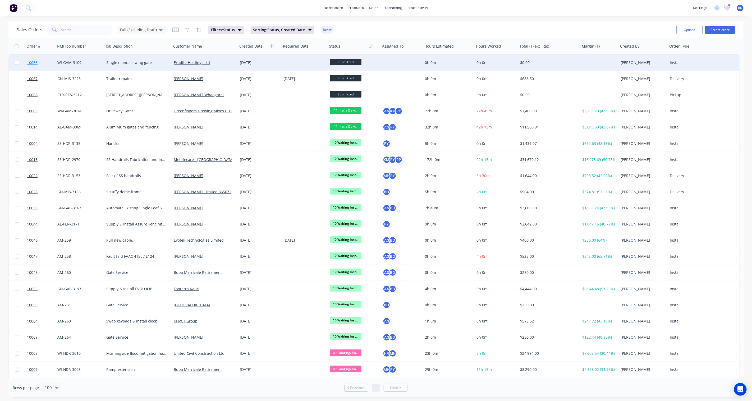
click at [33, 62] on span "10066" at bounding box center [32, 62] width 11 height 5
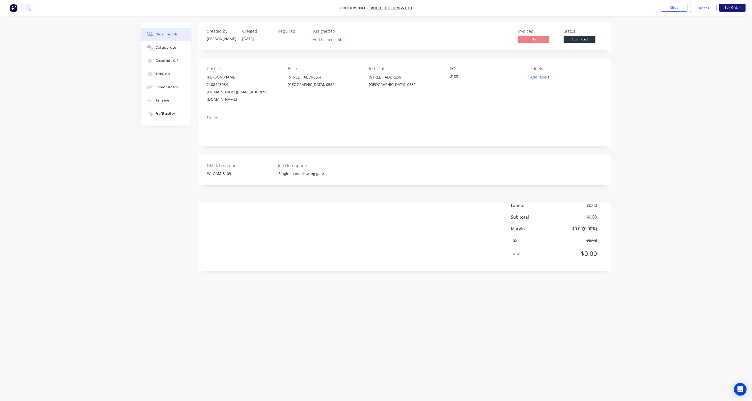
click at [559, 6] on button "Edit Order" at bounding box center [732, 8] width 26 height 8
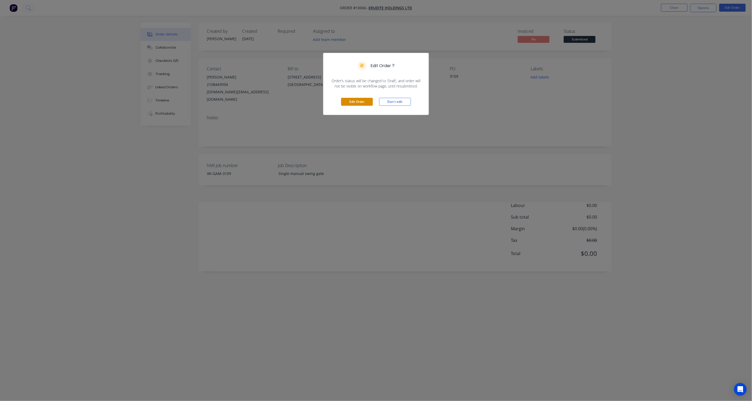
click at [354, 103] on button "Edit Order" at bounding box center [357, 102] width 32 height 8
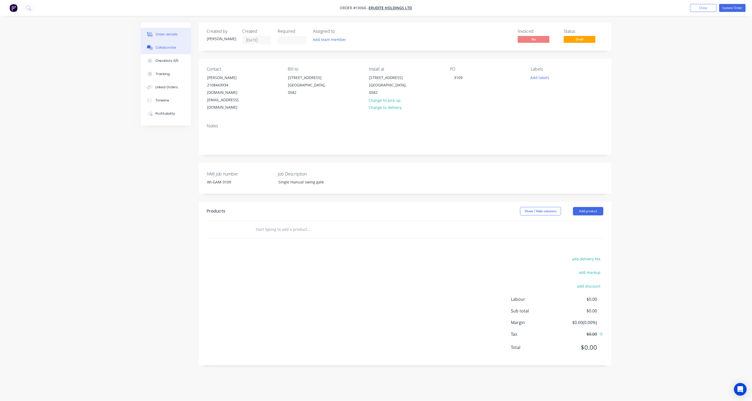
click at [163, 44] on button "Collaborate" at bounding box center [166, 47] width 50 height 13
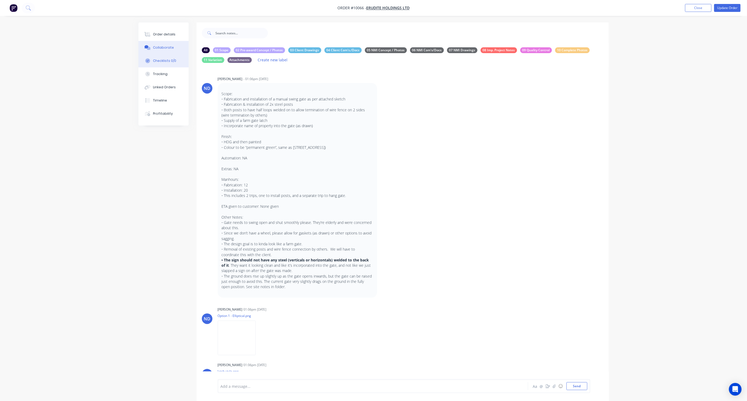
click at [162, 58] on div "Checklists 0/0" at bounding box center [164, 60] width 23 height 5
type textarea "x"
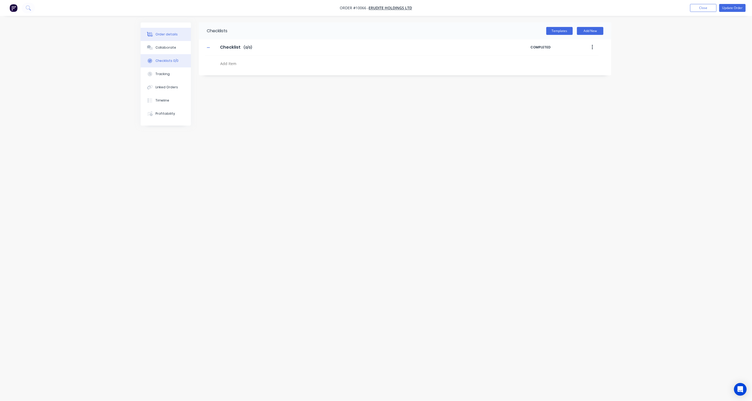
click at [167, 35] on div "Order details" at bounding box center [166, 34] width 22 height 5
